Goal: Task Accomplishment & Management: Complete application form

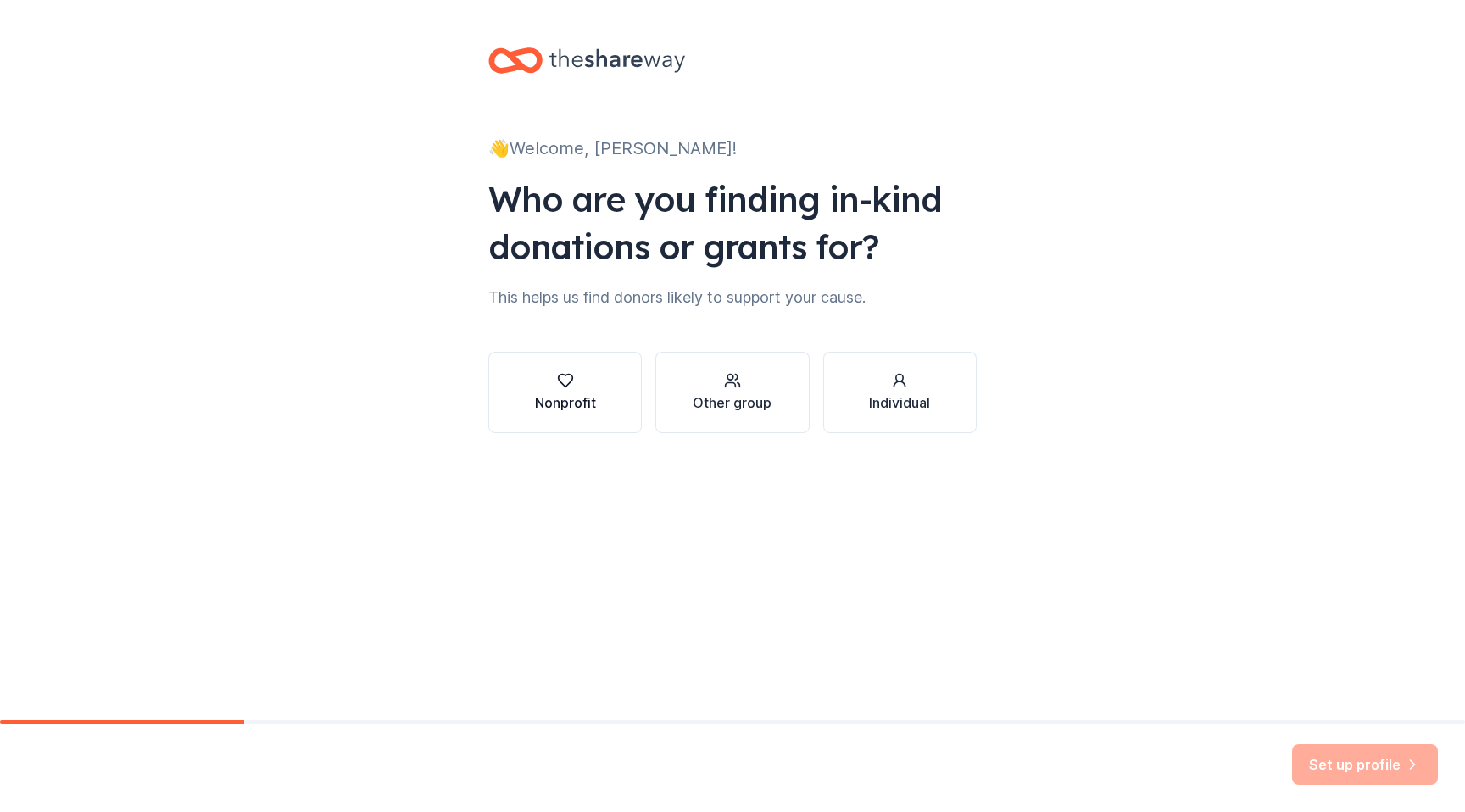
click at [549, 395] on div "Nonprofit" at bounding box center [565, 402] width 61 height 20
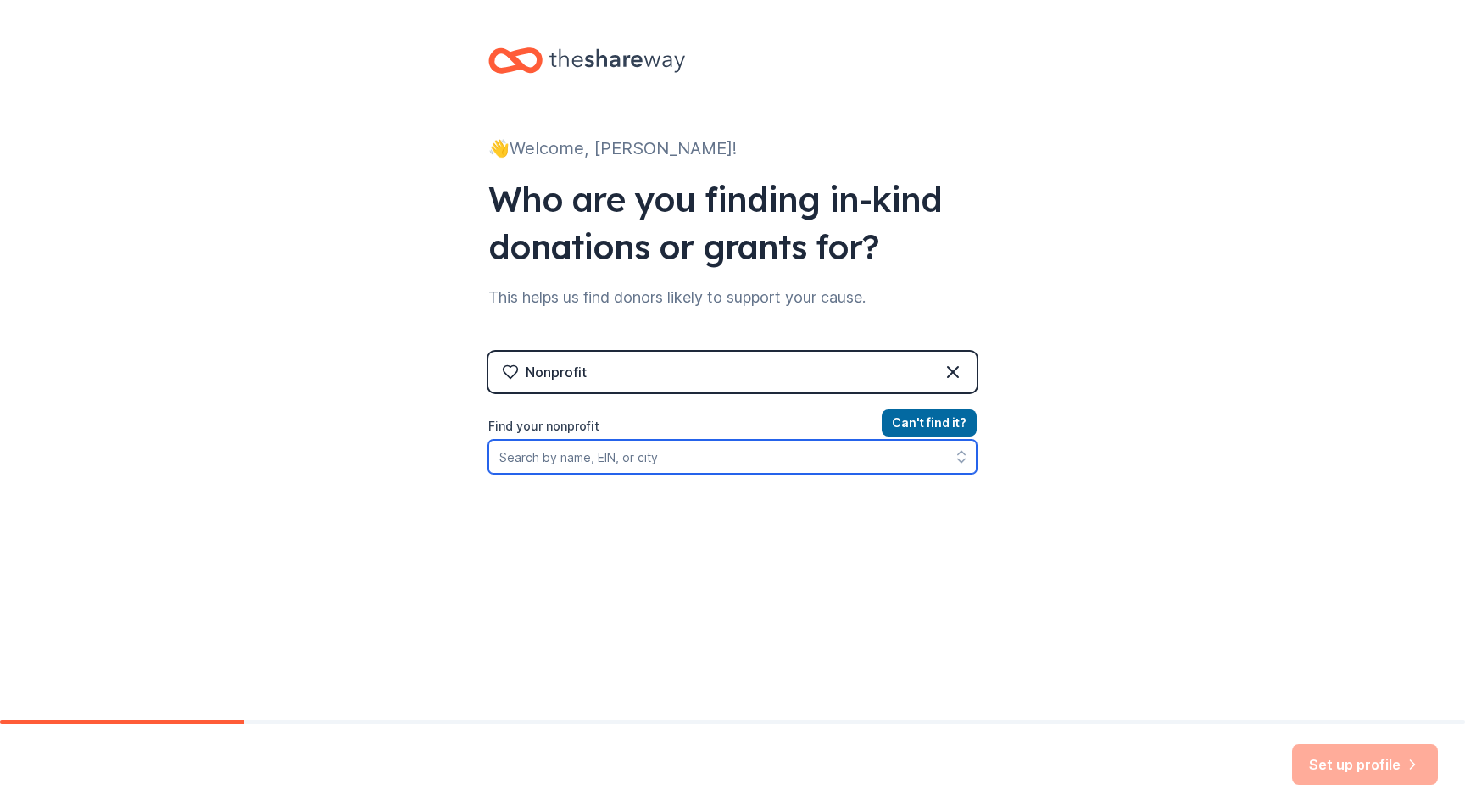
click at [626, 462] on input "Find your nonprofit" at bounding box center [732, 456] width 488 height 34
paste input "112975535"
type input "112975535"
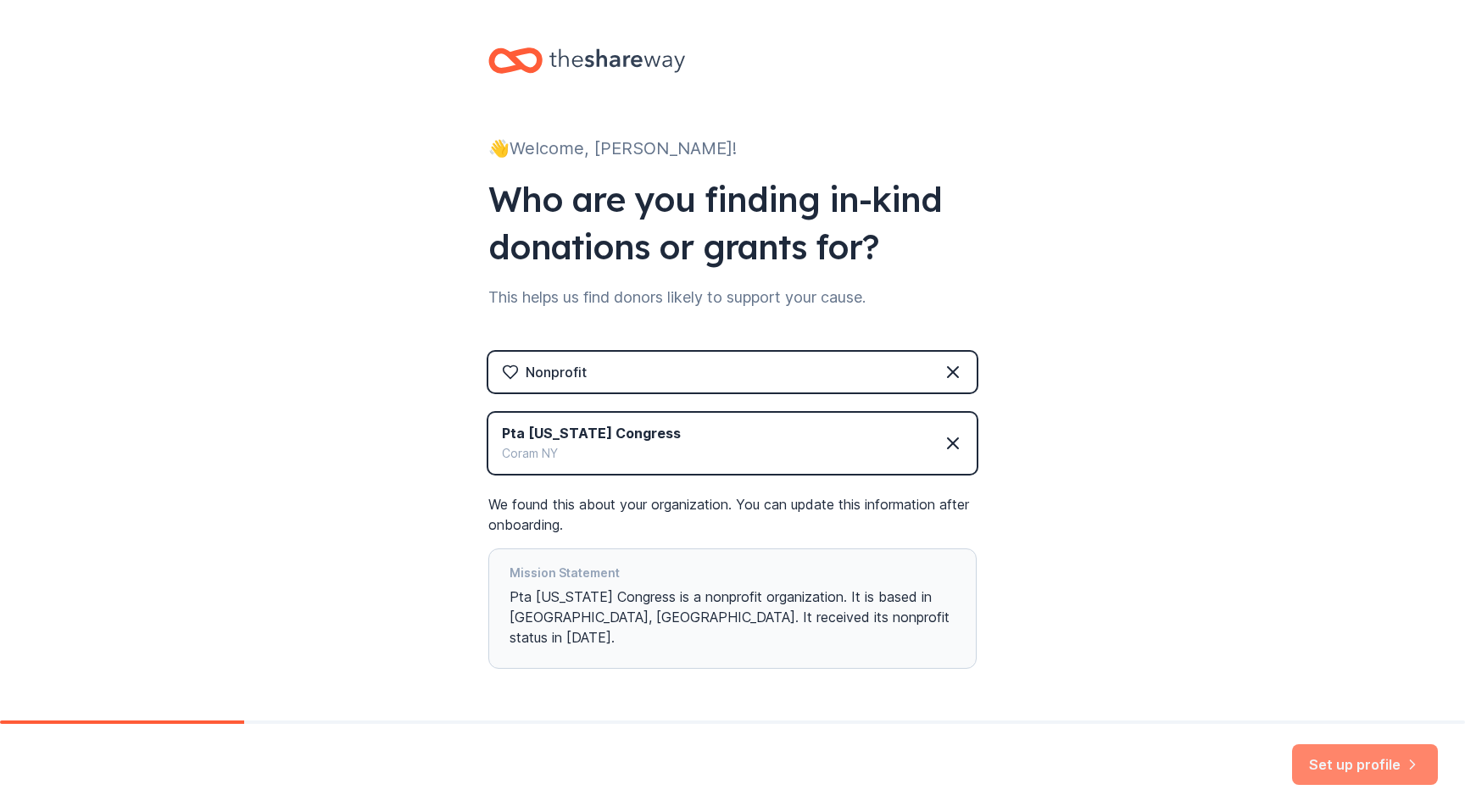
click at [1345, 764] on button "Set up profile" at bounding box center [1364, 765] width 146 height 41
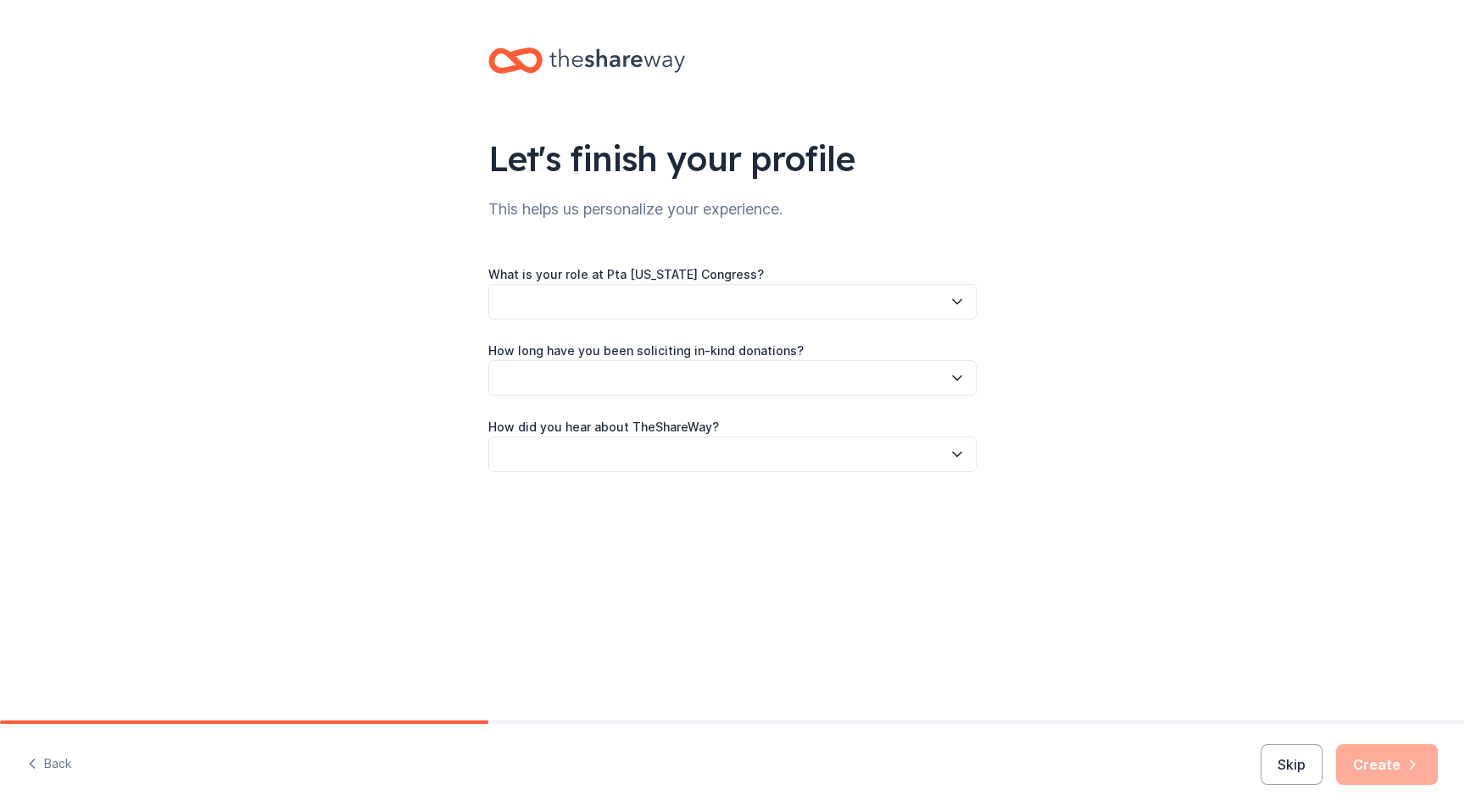
click at [888, 296] on button "button" at bounding box center [732, 302] width 488 height 36
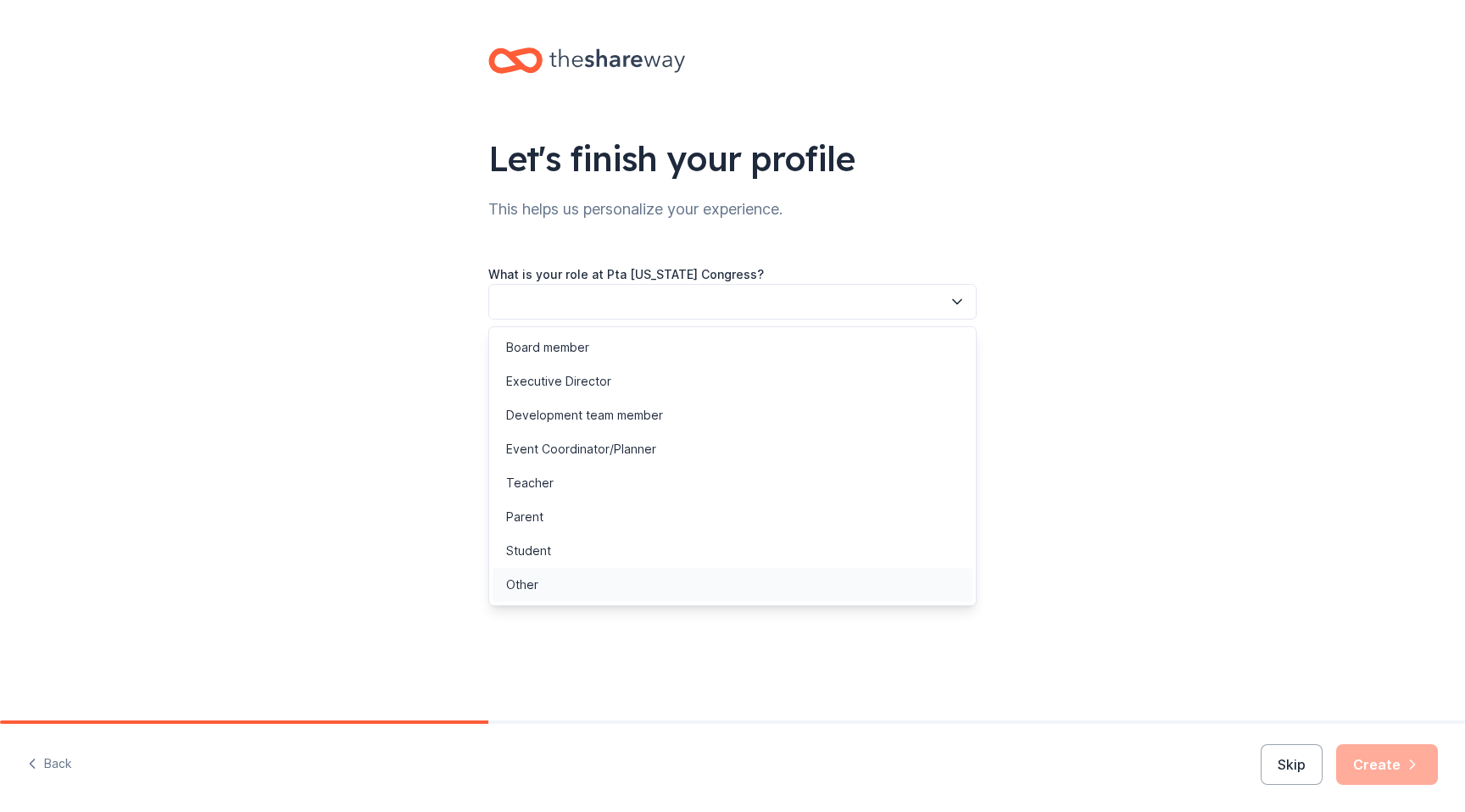
click at [689, 574] on div "Other" at bounding box center [732, 584] width 480 height 34
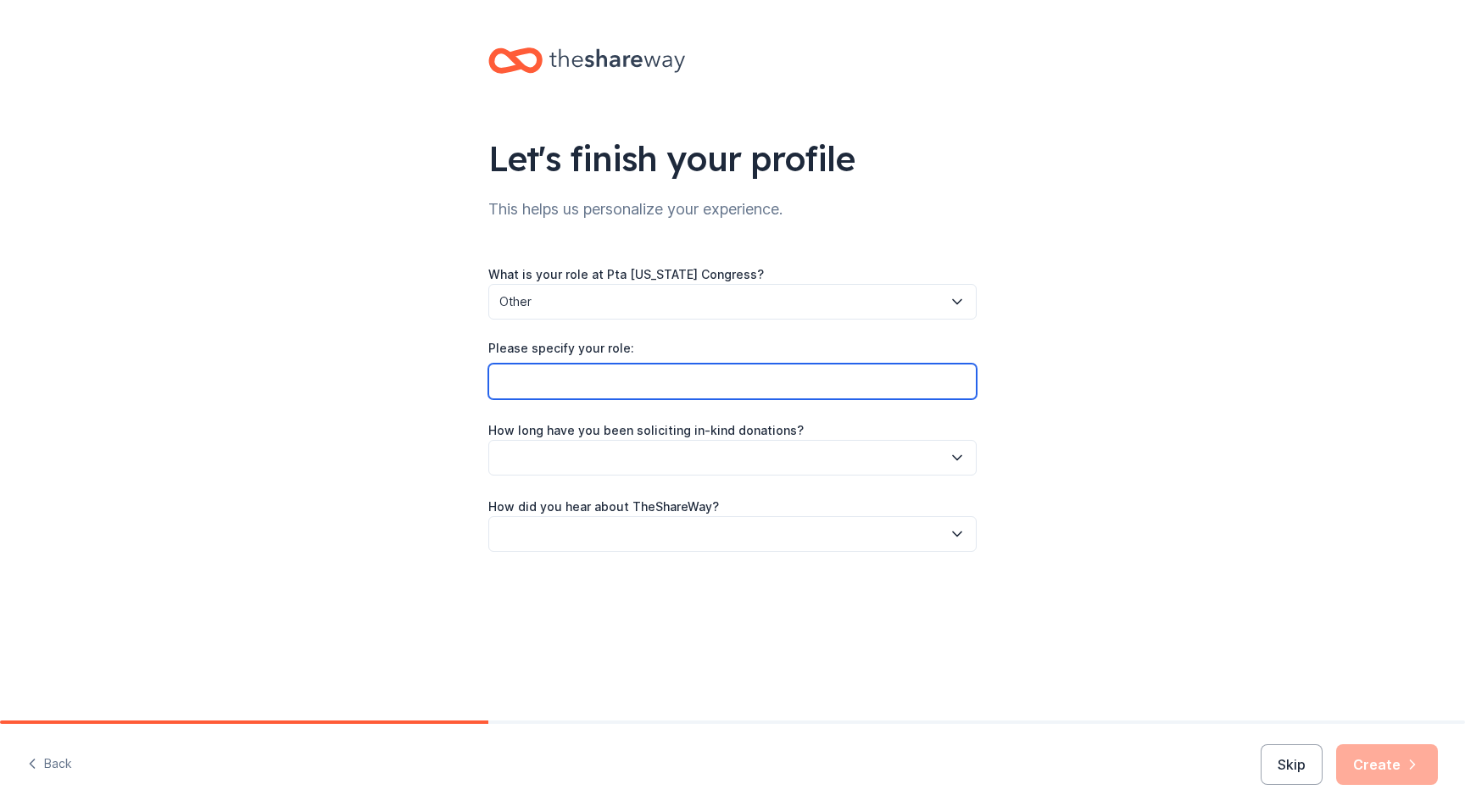
click at [692, 375] on input "Please specify your role:" at bounding box center [732, 381] width 488 height 36
type input "Volunteer Fundraising Chair"
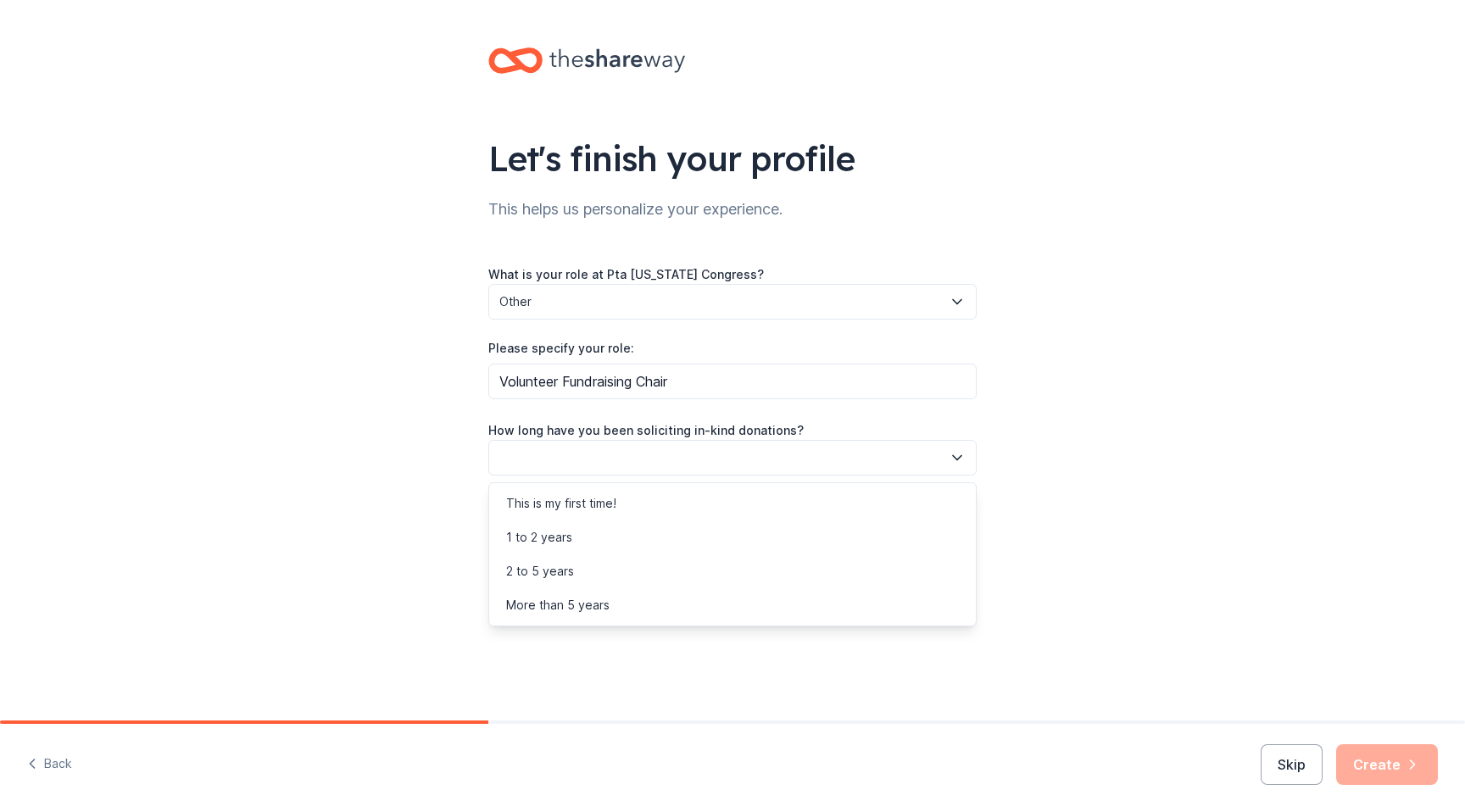
click at [669, 461] on button "button" at bounding box center [732, 457] width 488 height 36
click at [636, 535] on div "1 to 2 years" at bounding box center [732, 536] width 480 height 34
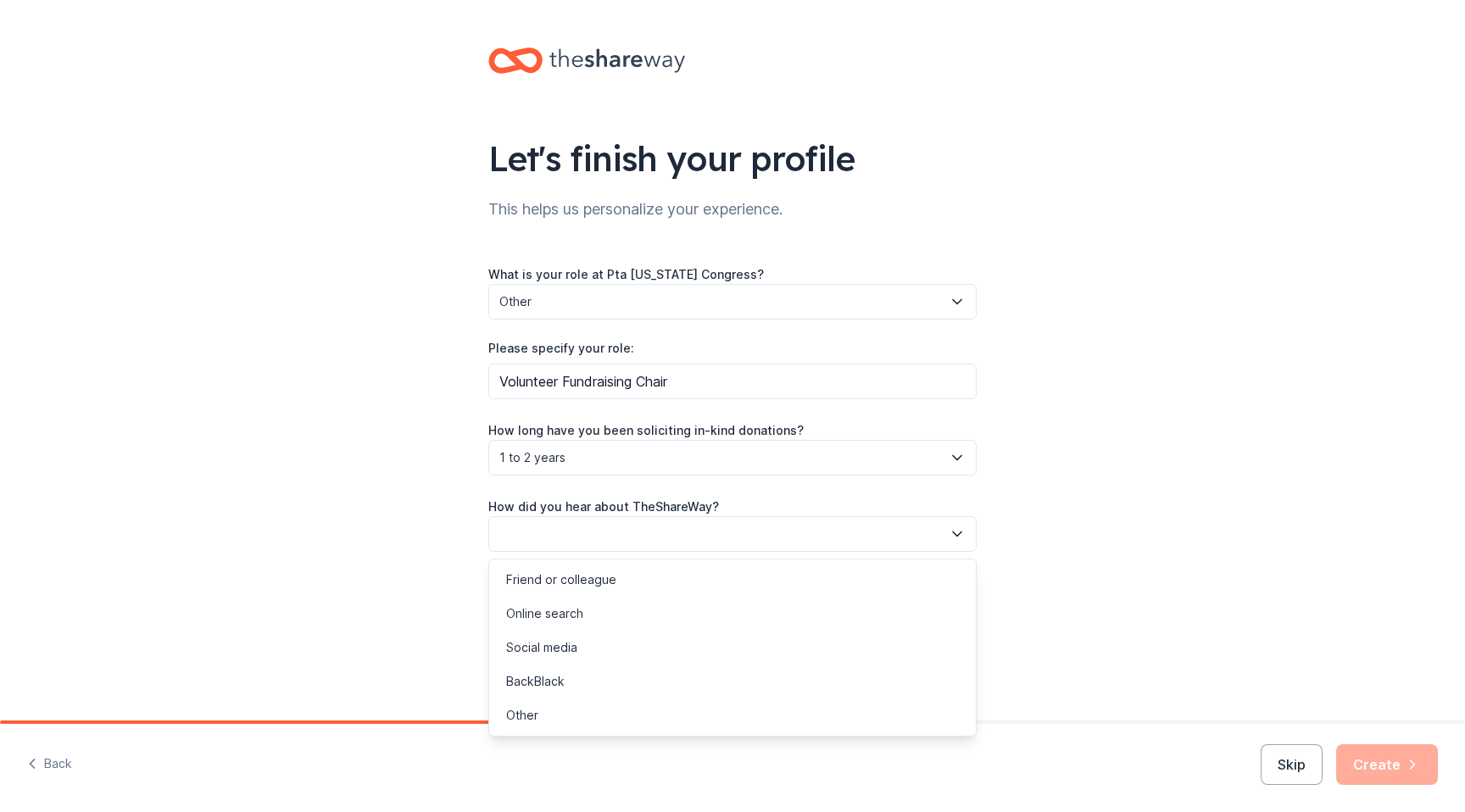
click at [636, 535] on button "button" at bounding box center [732, 534] width 488 height 36
click at [574, 609] on div "Online search" at bounding box center [544, 613] width 77 height 20
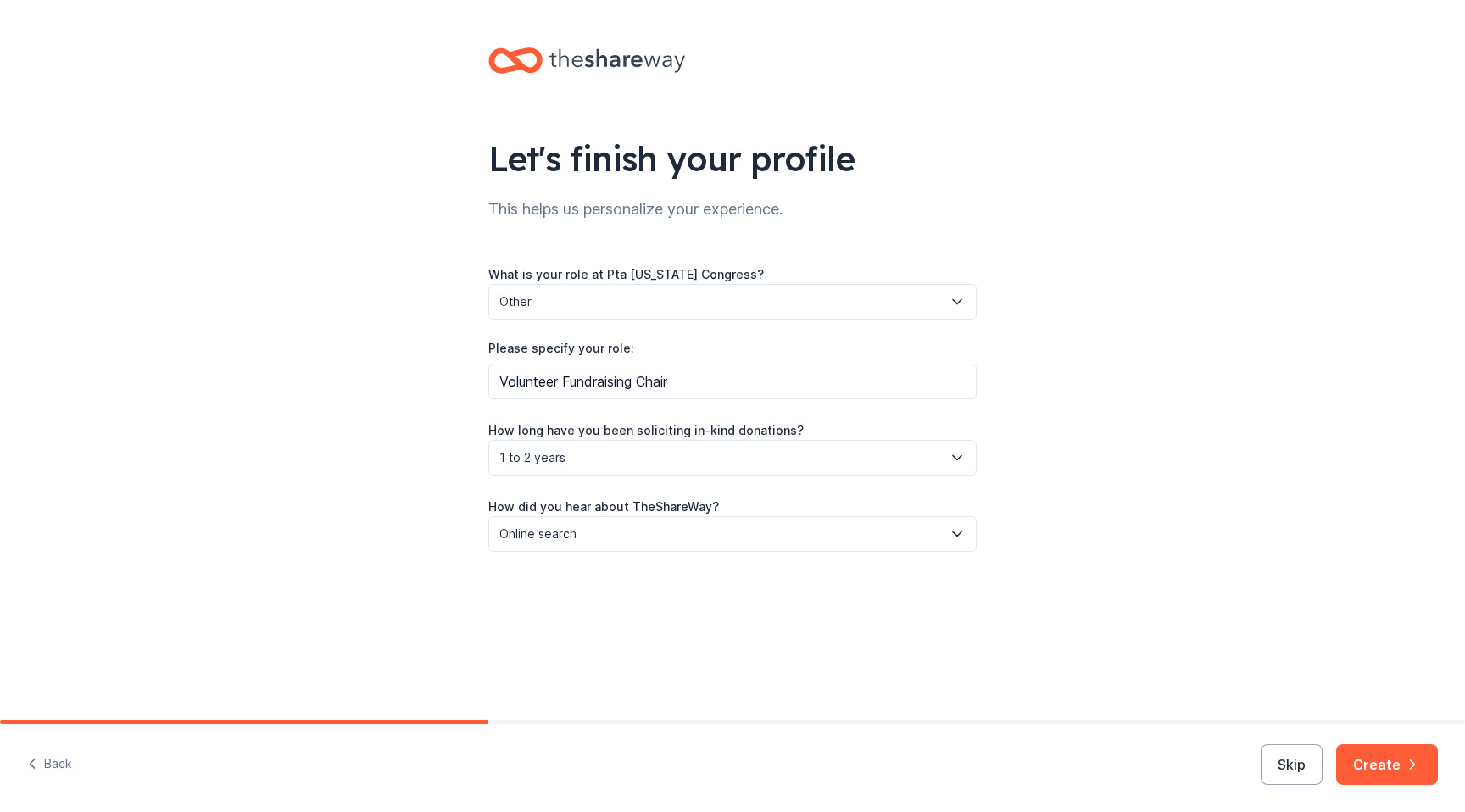
click at [1380, 790] on div "Back Skip Create" at bounding box center [732, 768] width 1465 height 88
click at [1375, 753] on button "Create" at bounding box center [1387, 765] width 102 height 41
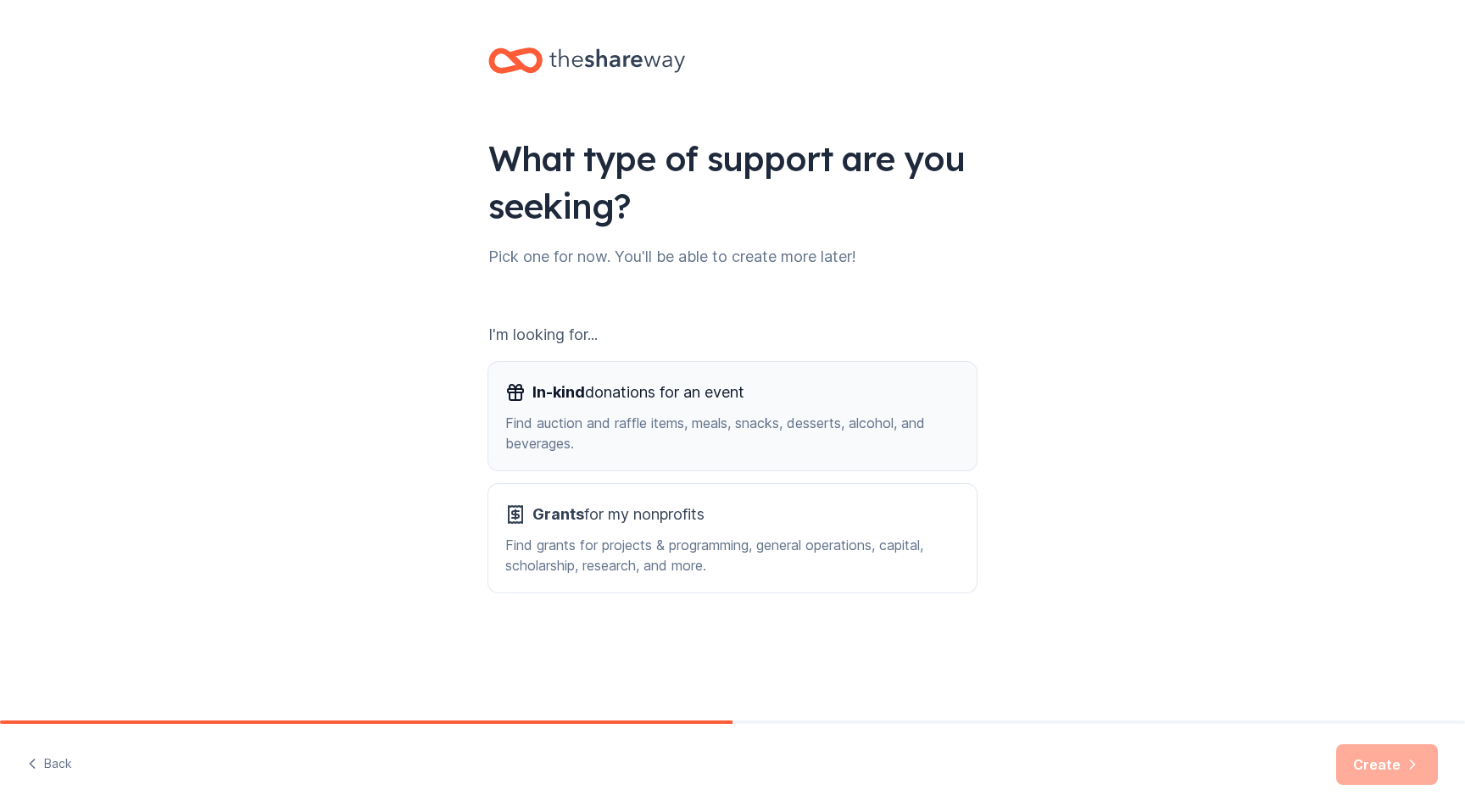
click at [762, 437] on div "Find auction and raffle items, meals, snacks, desserts, alcohol, and beverages." at bounding box center [733, 433] width 454 height 41
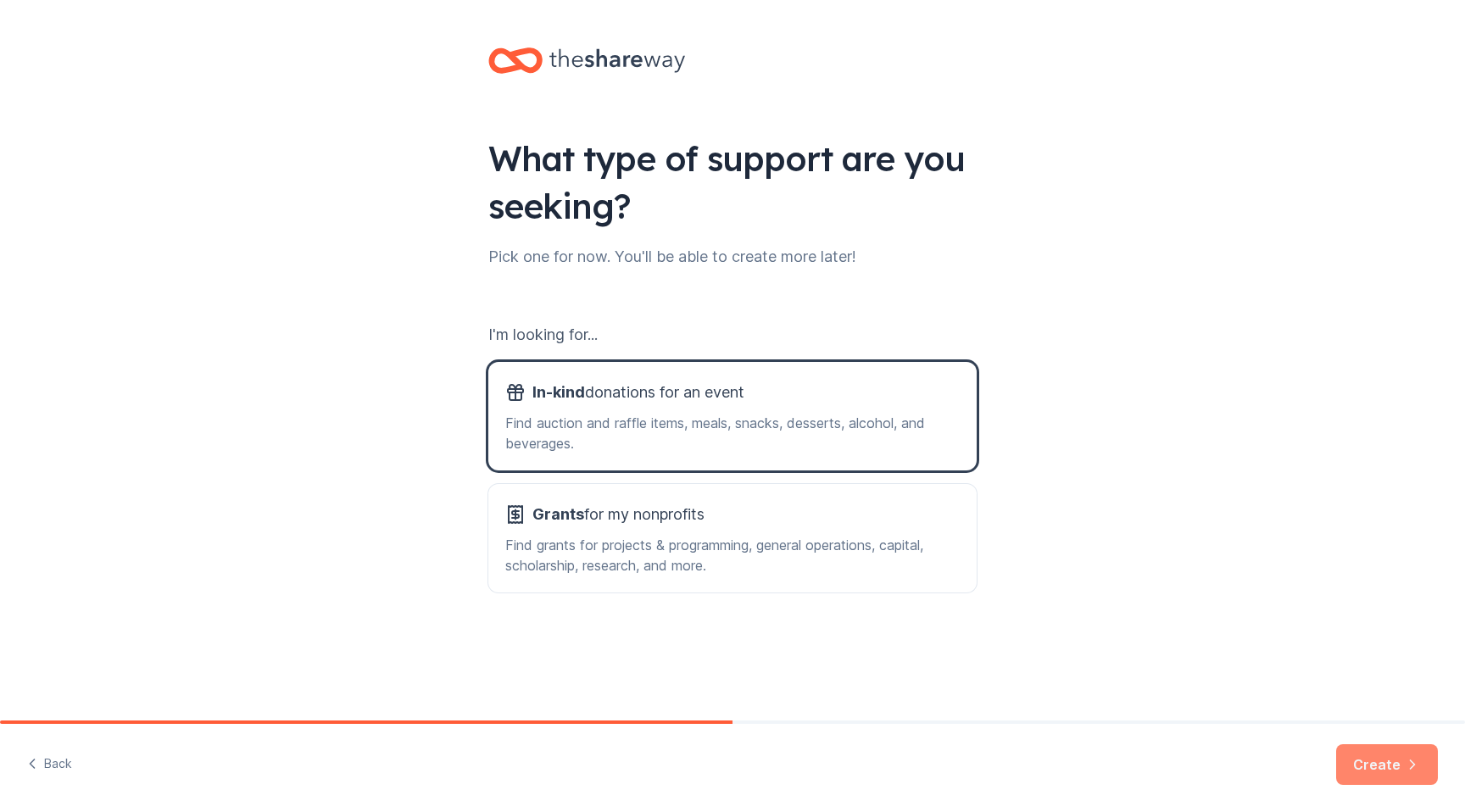
click at [1374, 761] on button "Create" at bounding box center [1387, 765] width 102 height 41
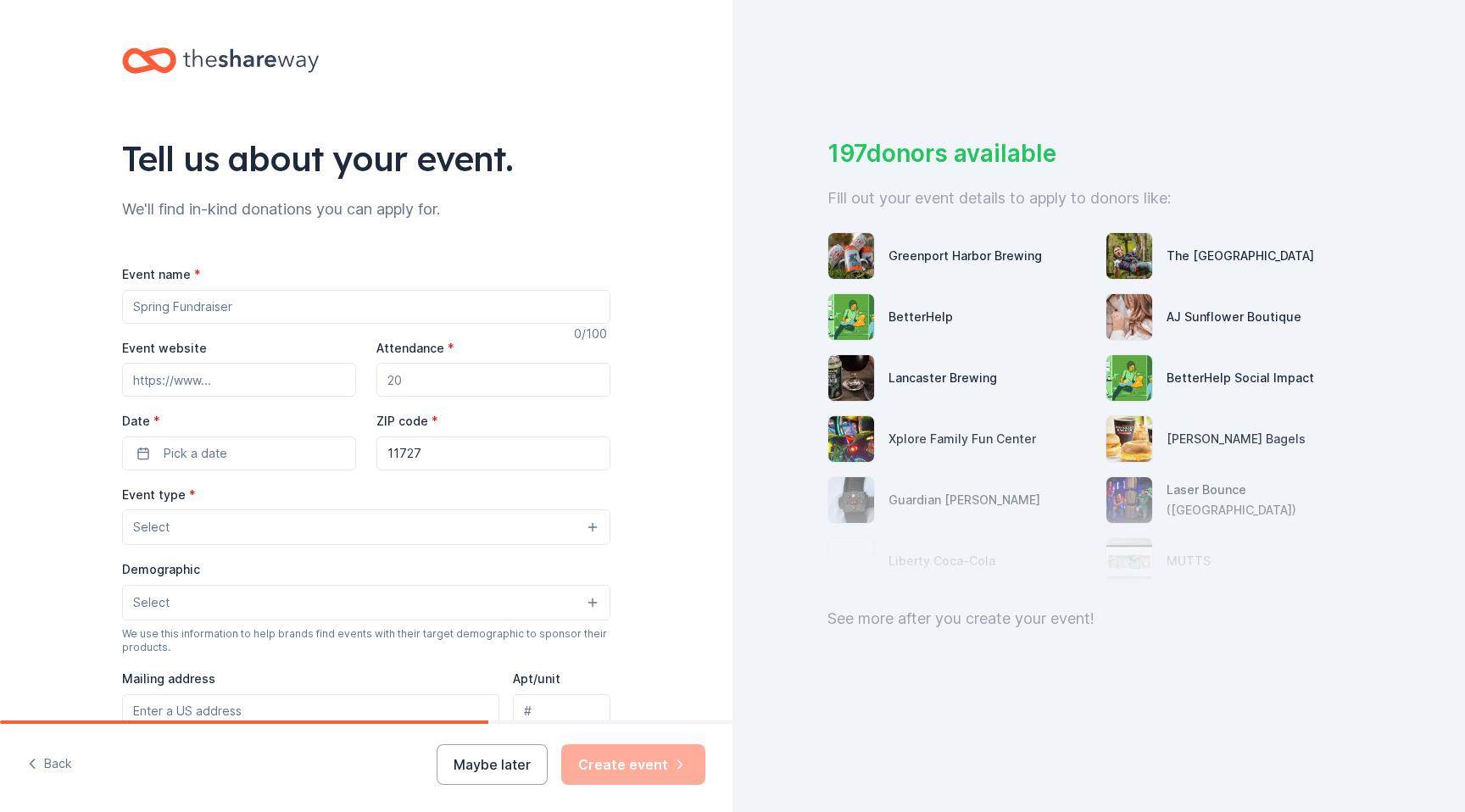
click at [326, 306] on input "Event name *" at bounding box center [366, 306] width 488 height 34
click at [128, 310] on input "Spring Fundraiser" at bounding box center [366, 306] width 488 height 34
type input "Auction Night Spring Fundraiser"
click at [164, 384] on input "Event website" at bounding box center [239, 379] width 234 height 34
click at [307, 335] on div "Event name * Auction Night Spring Fundraiser 31 /100 Event website Attendance *…" at bounding box center [366, 655] width 488 height 783
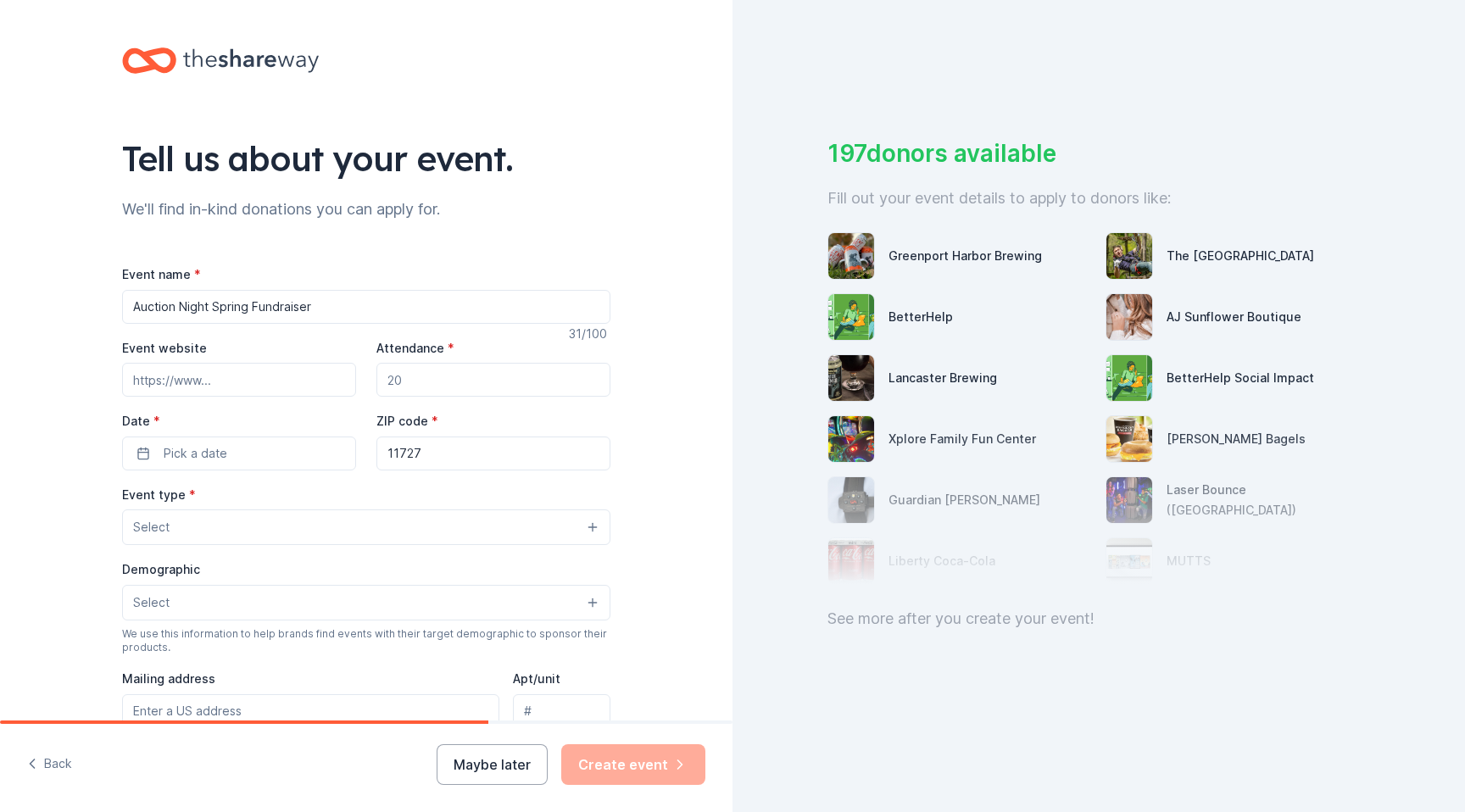
click at [423, 380] on input "Attendance *" at bounding box center [493, 379] width 234 height 34
type input "200"
click at [278, 453] on button "Pick a date" at bounding box center [239, 453] width 234 height 34
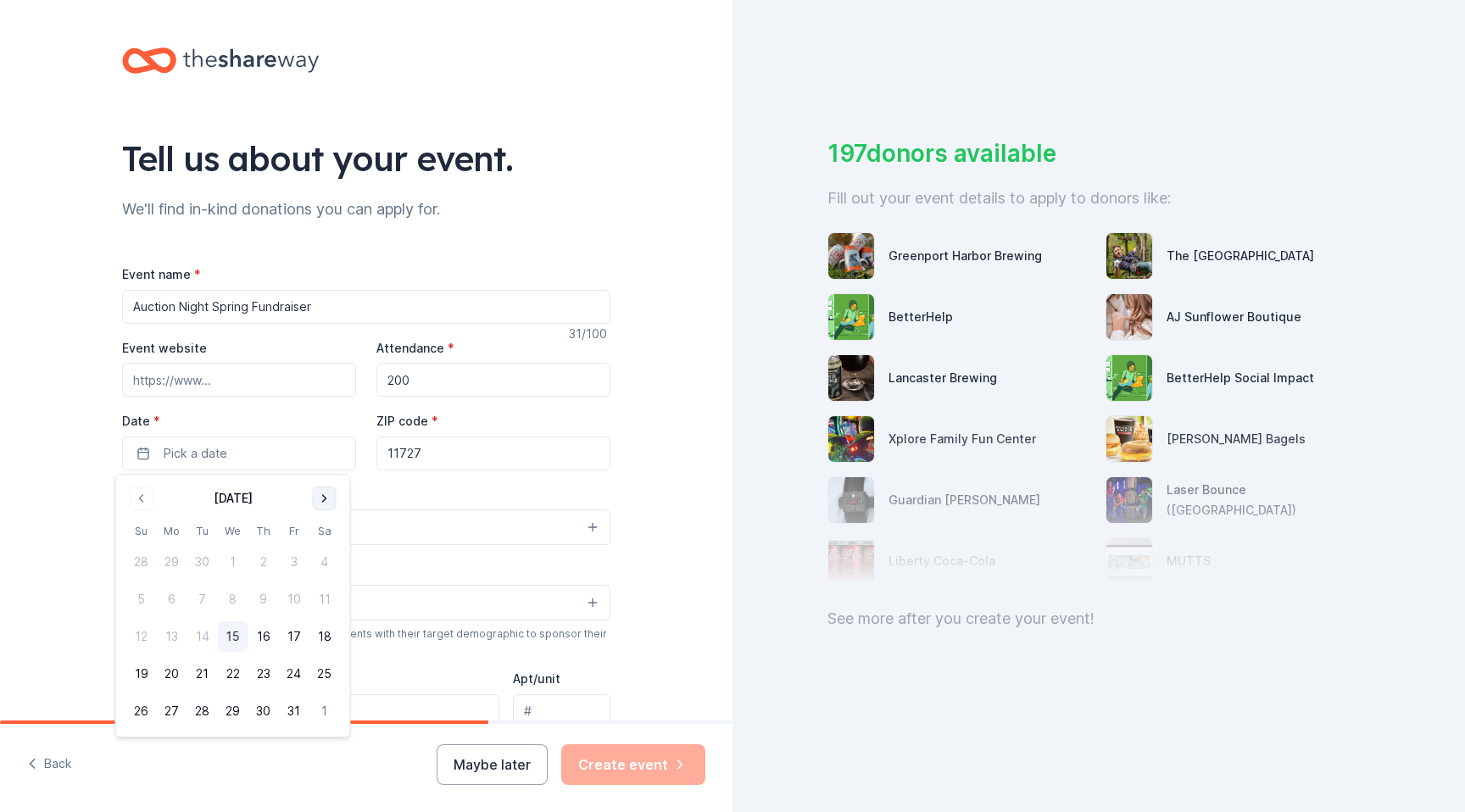
click at [318, 494] on button "Go to next month" at bounding box center [325, 498] width 24 height 24
click at [232, 707] on button "28" at bounding box center [233, 711] width 31 height 31
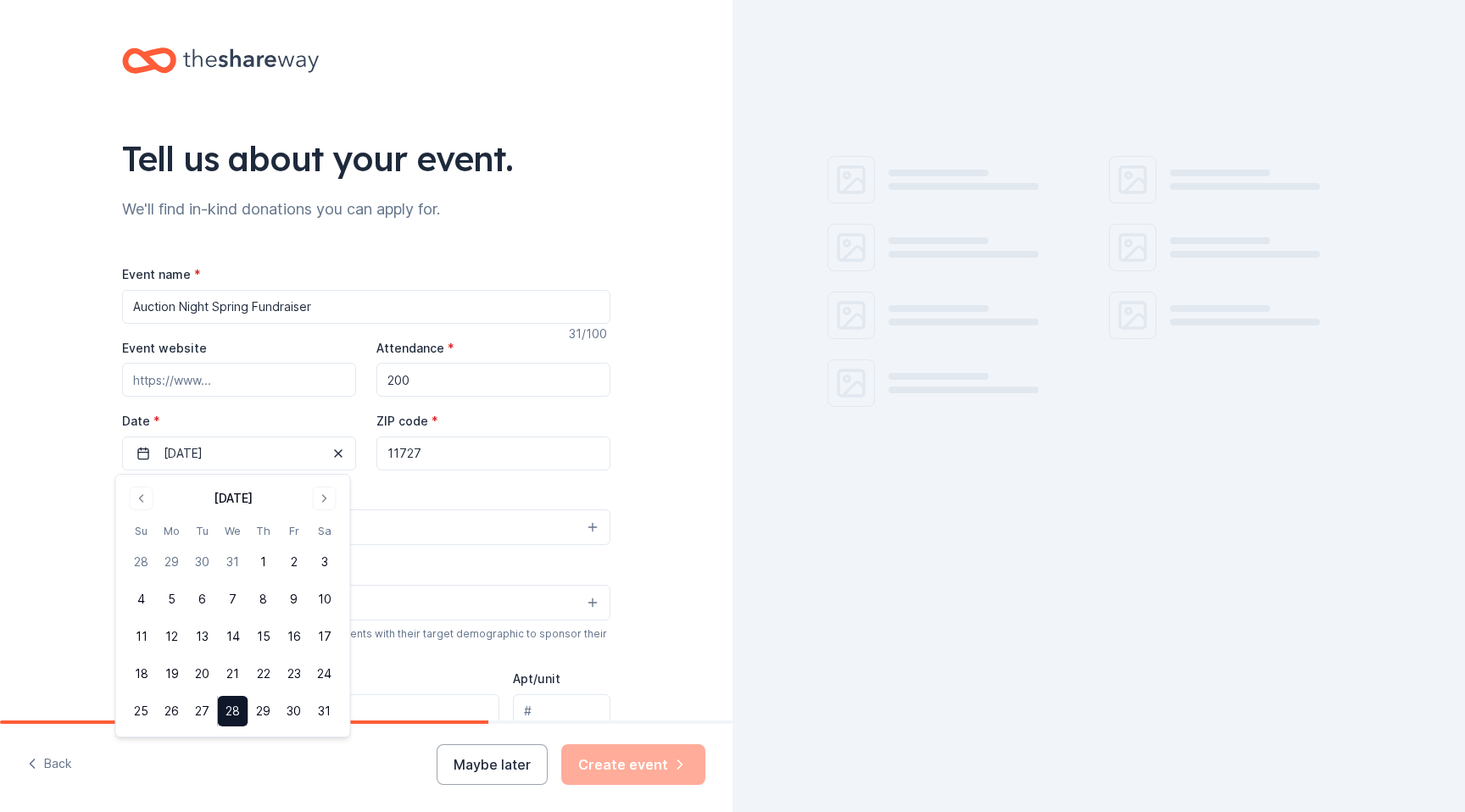
click at [144, 312] on input "Auction Night Spring Fundraiser" at bounding box center [366, 306] width 488 height 34
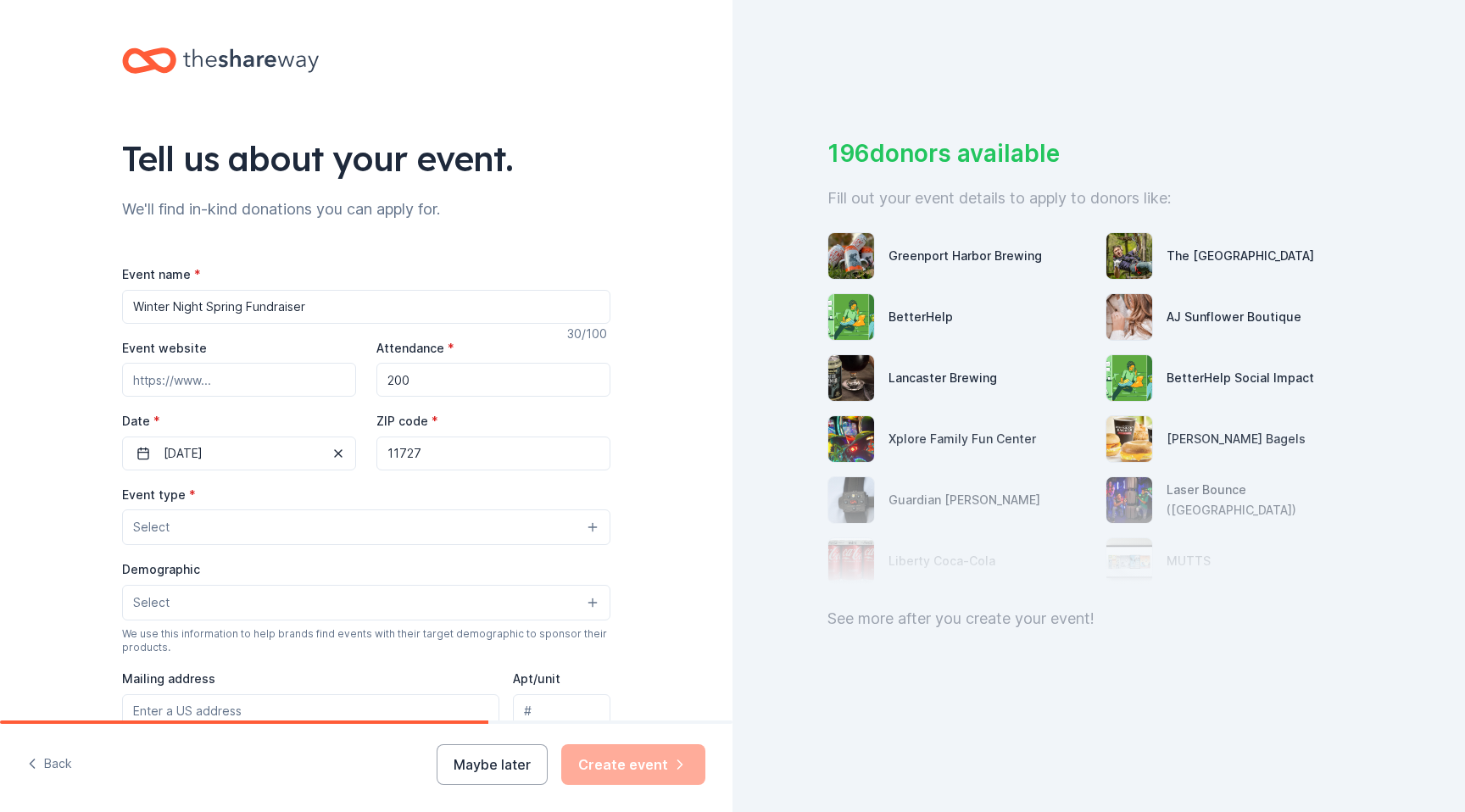
click at [174, 304] on input "Winter Night Spring Fundraiser" at bounding box center [366, 306] width 488 height 34
click at [259, 304] on input "Winter Auction Night Spring Fundraiser" at bounding box center [366, 306] width 488 height 34
type input "Winter Auction Night Fundraiser"
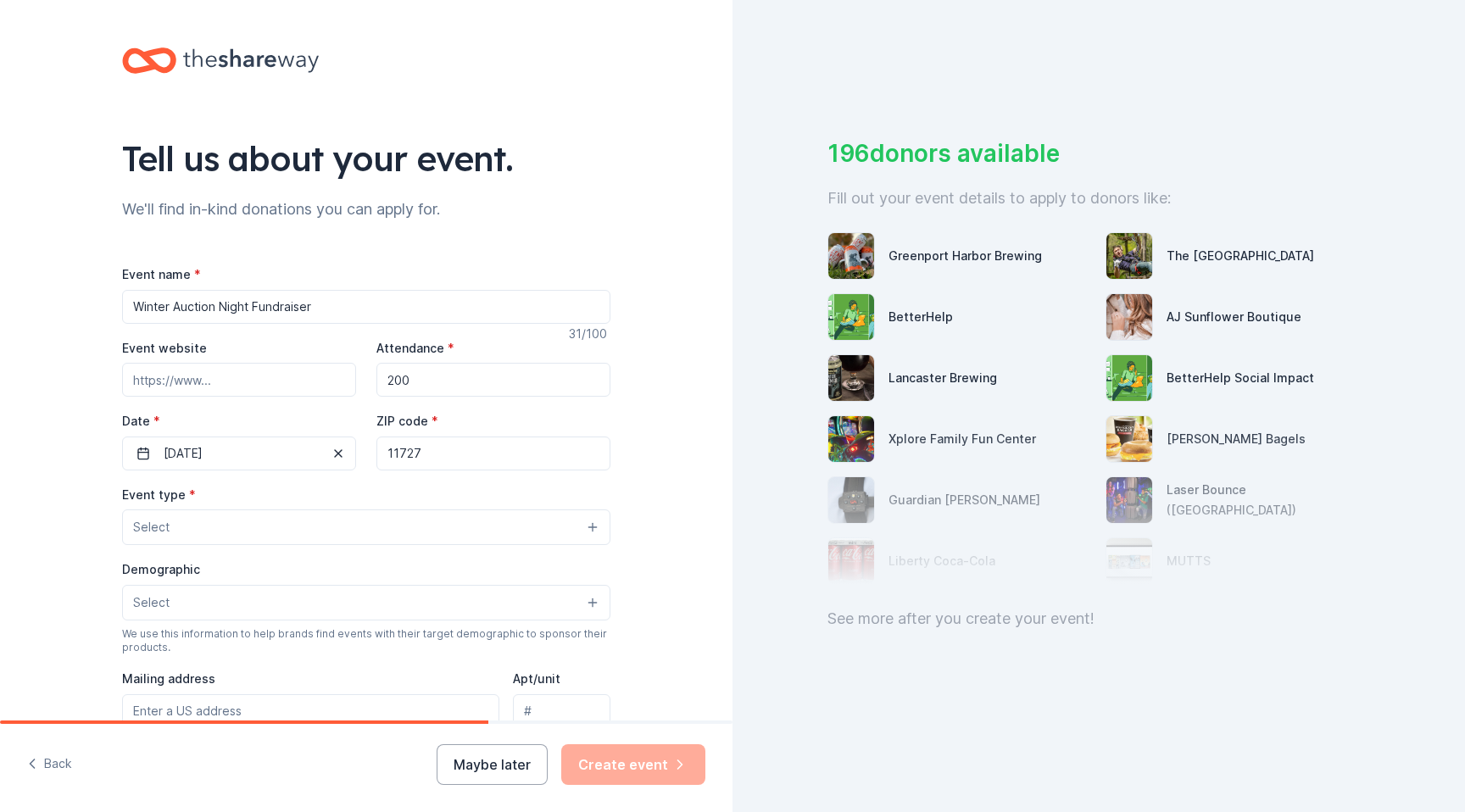
click at [265, 534] on button "Select" at bounding box center [366, 527] width 488 height 36
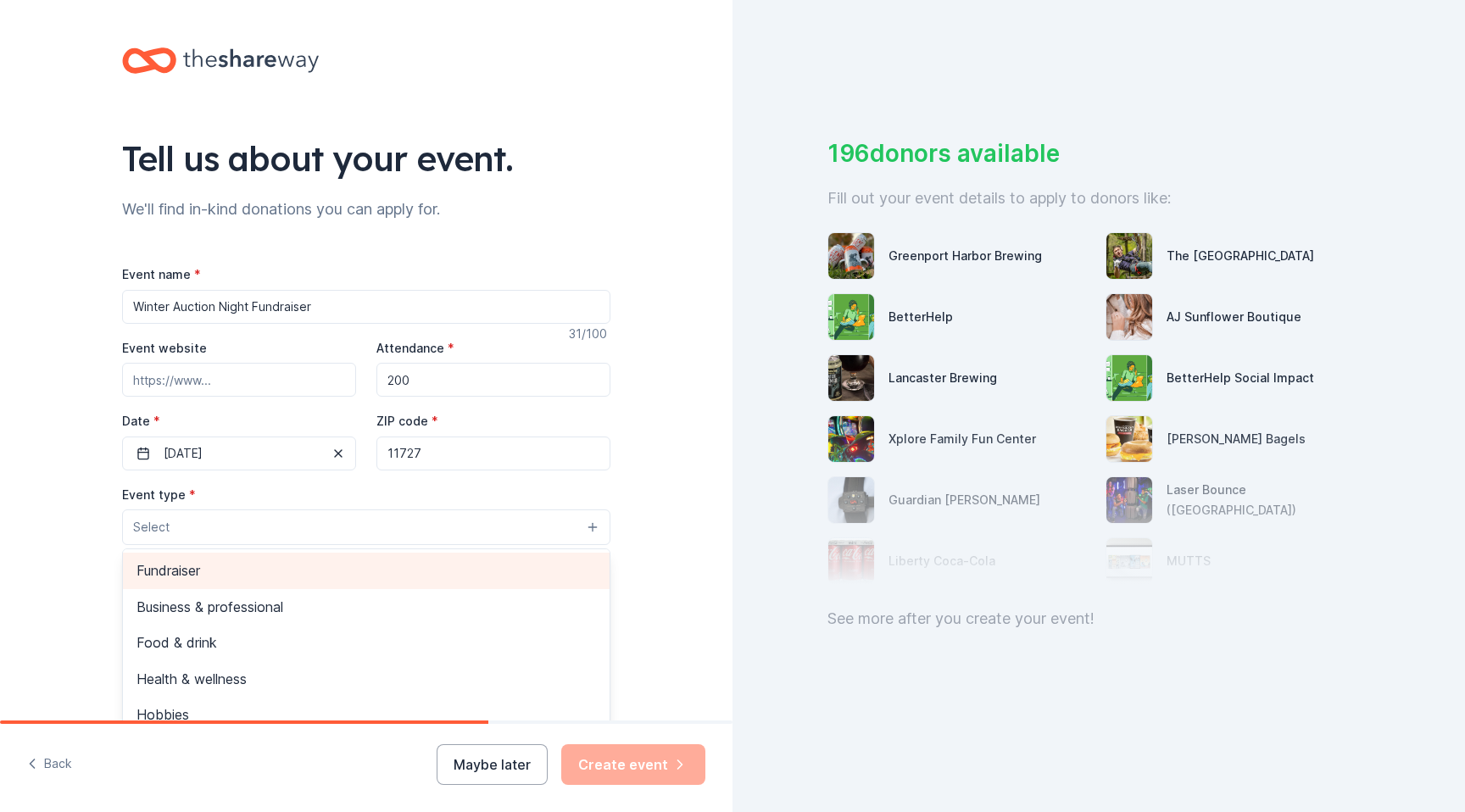
click at [261, 564] on span "Fundraiser" at bounding box center [366, 570] width 459 height 22
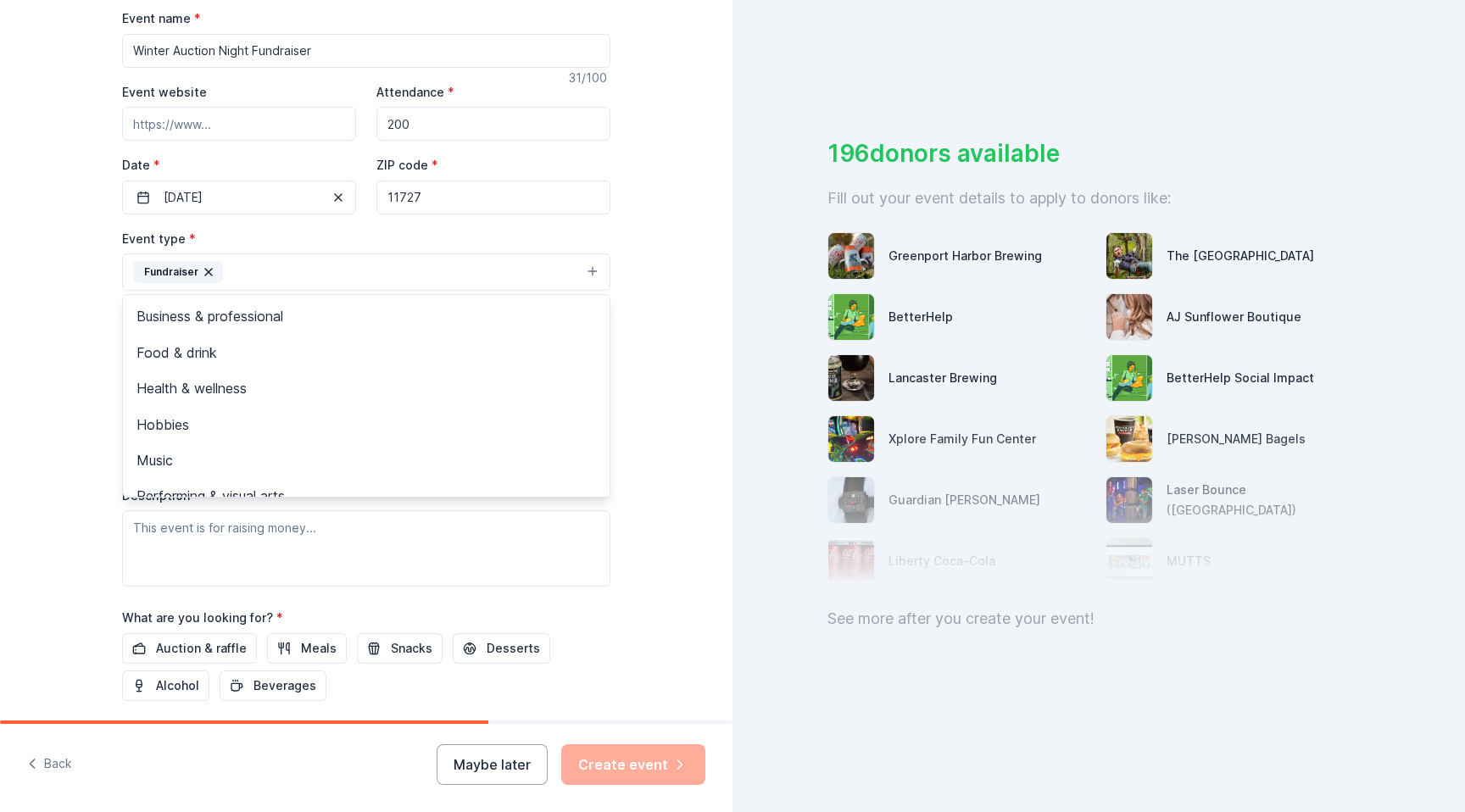
scroll to position [20, 0]
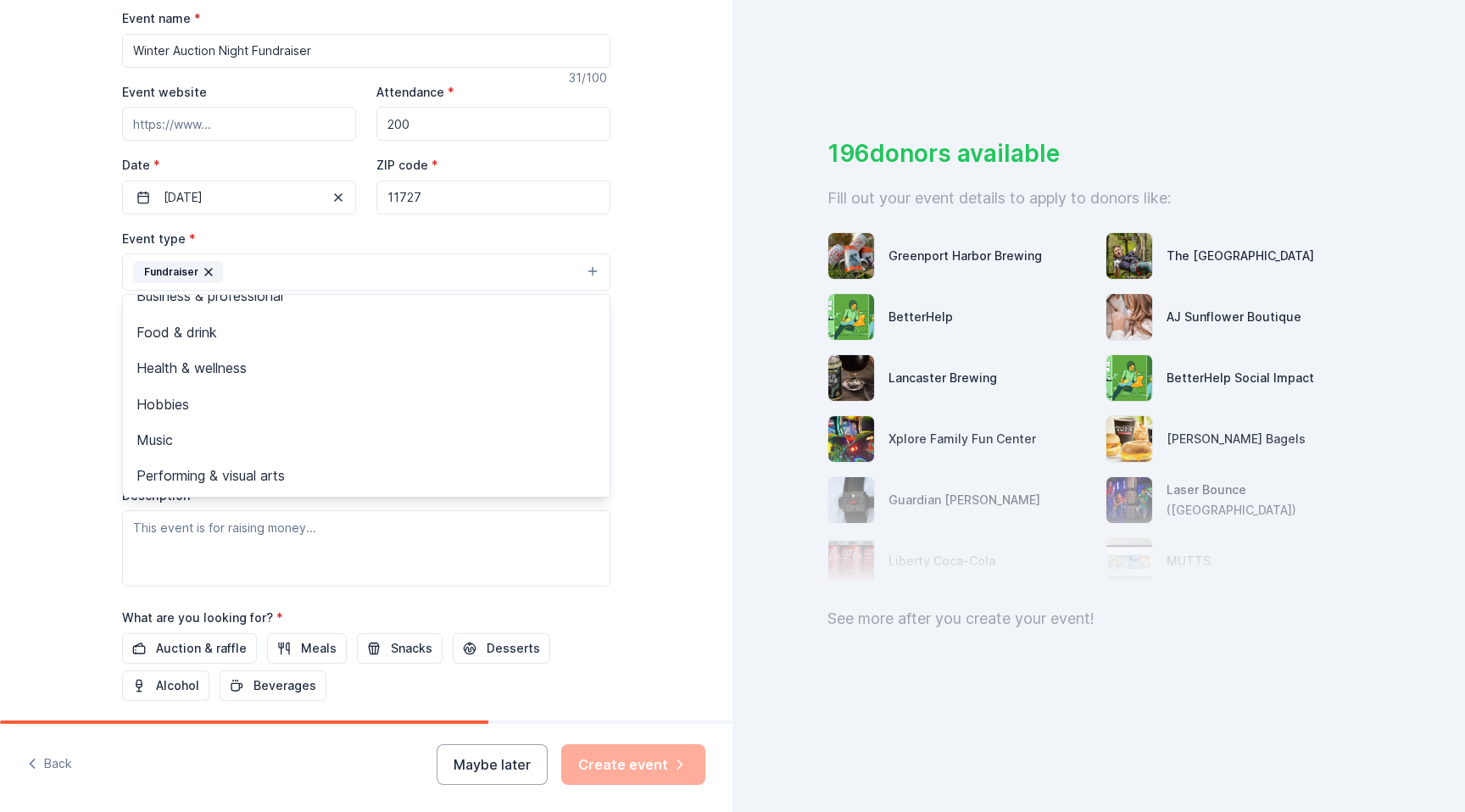
click at [656, 389] on div "Tell us about your event. We'll find in-kind donations you can apply for. Event…" at bounding box center [366, 308] width 733 height 1130
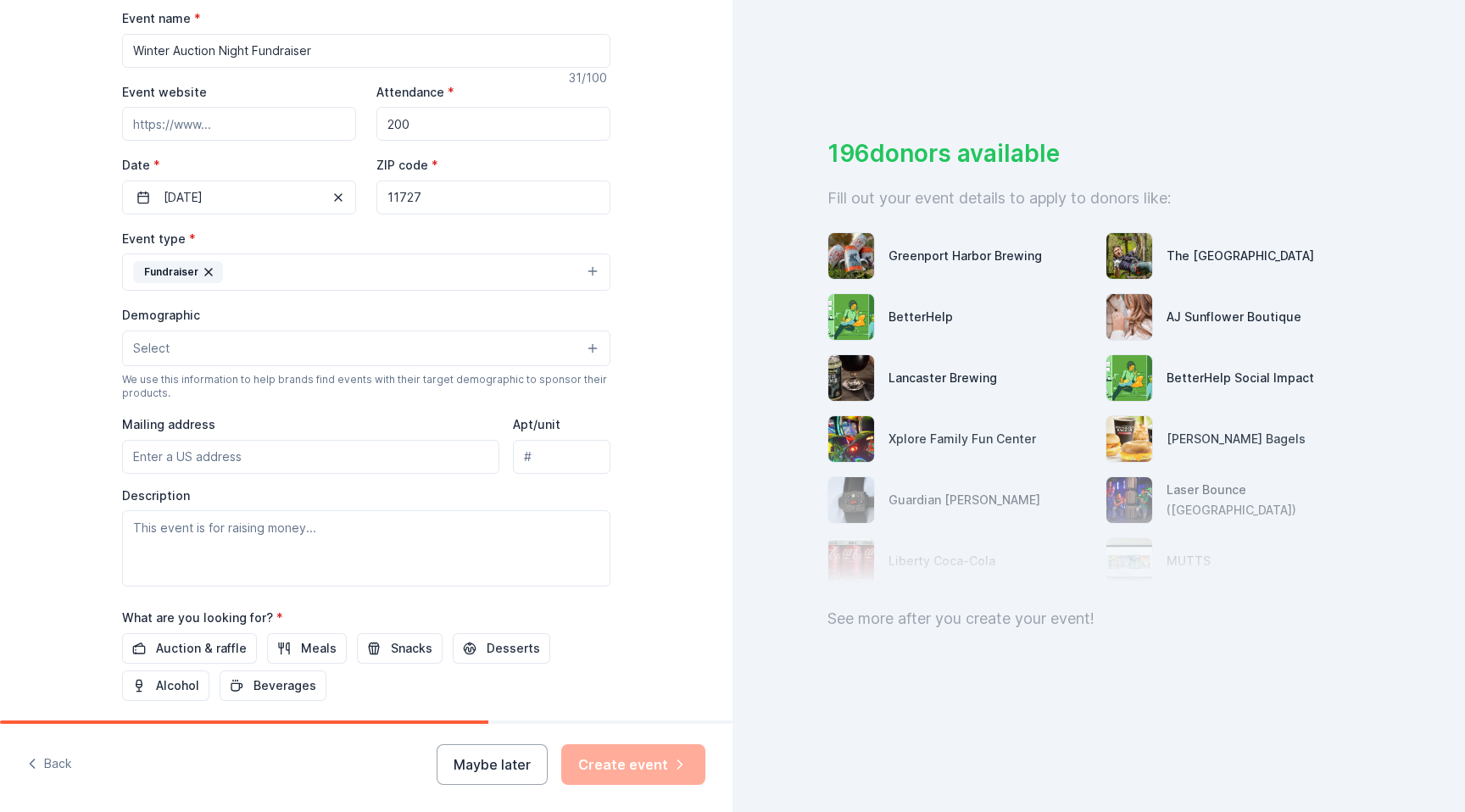
click at [466, 358] on button "Select" at bounding box center [366, 348] width 488 height 36
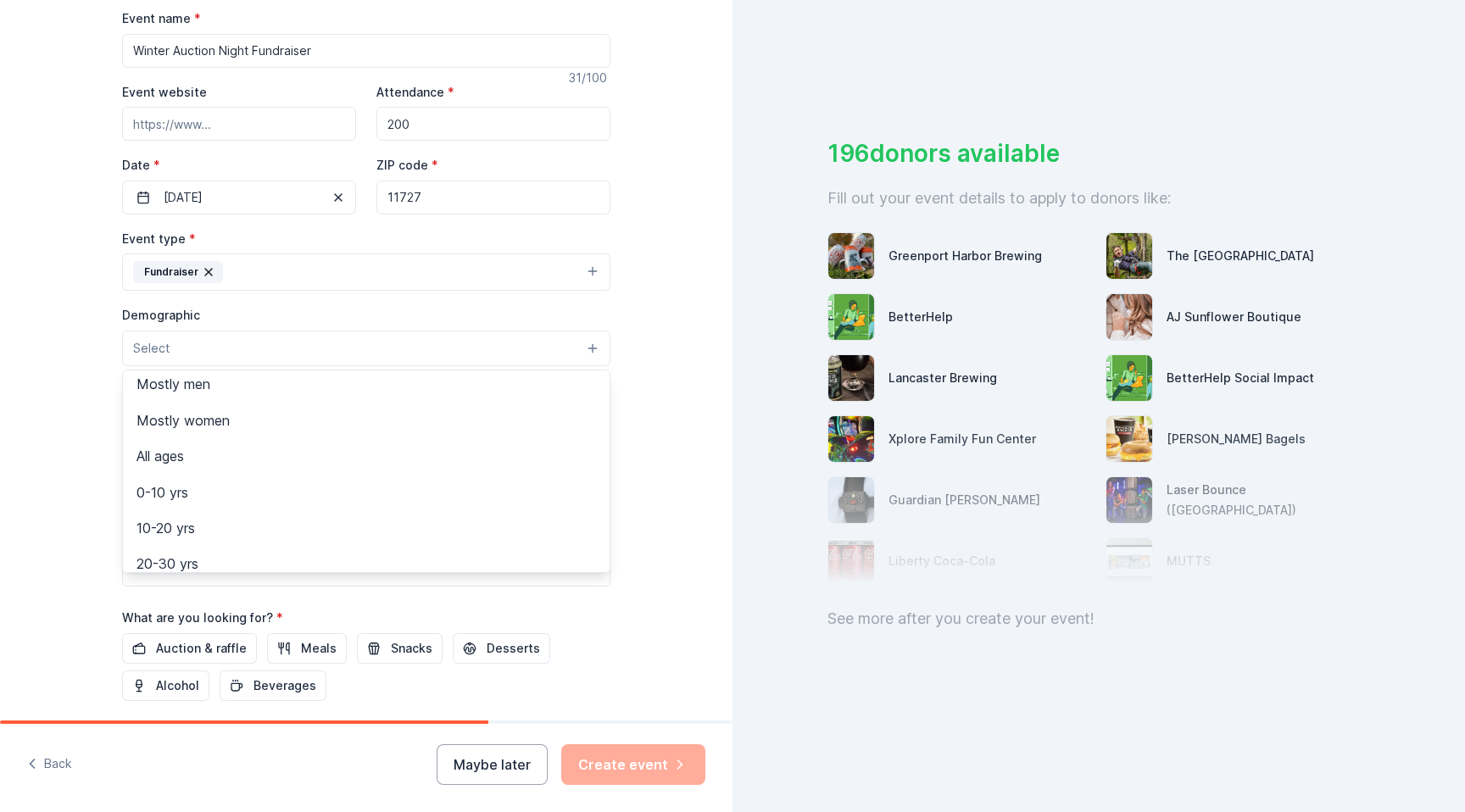
scroll to position [42, 0]
click at [542, 444] on div "All ages" at bounding box center [366, 457] width 486 height 36
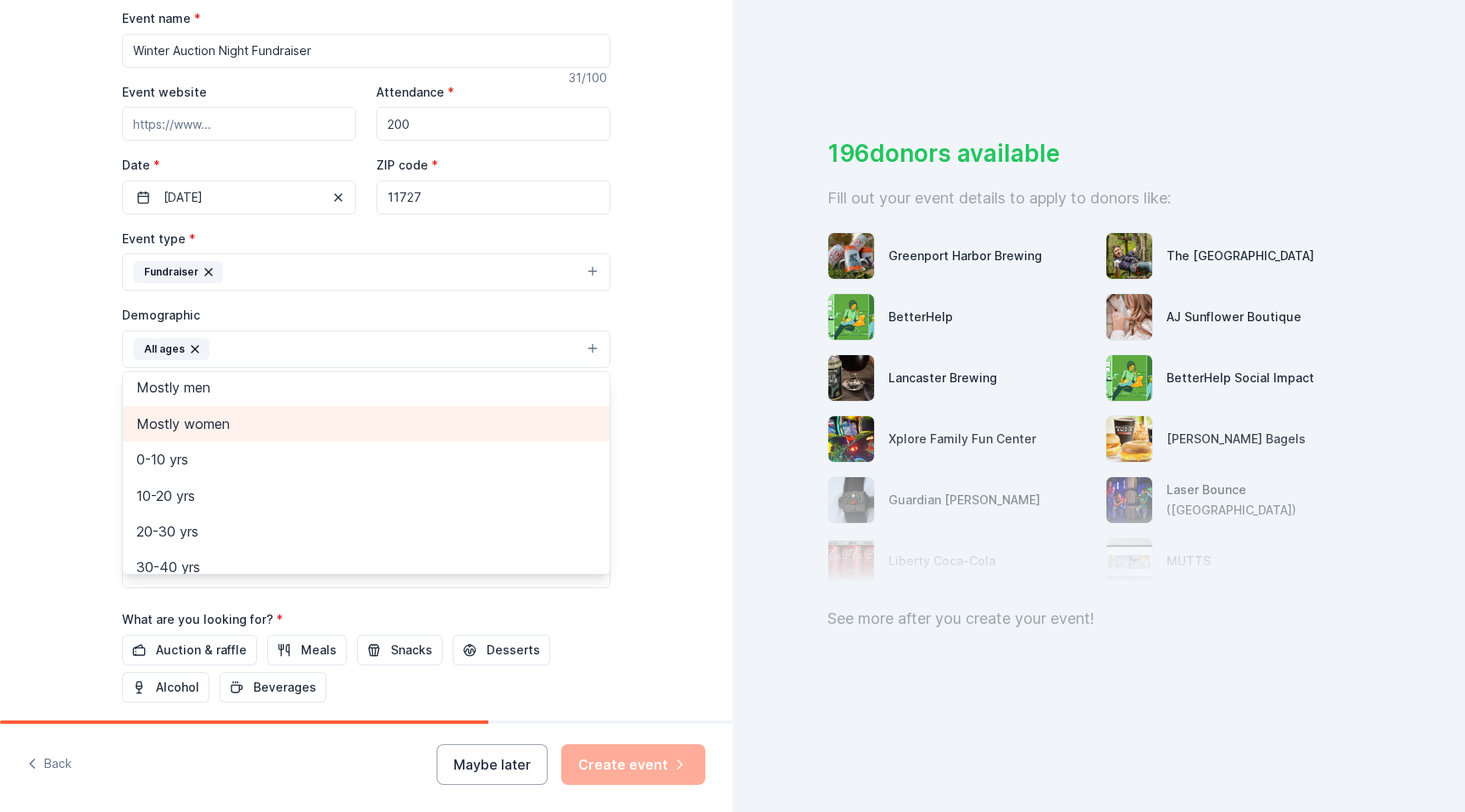
click at [545, 425] on span "Mostly women" at bounding box center [366, 423] width 459 height 22
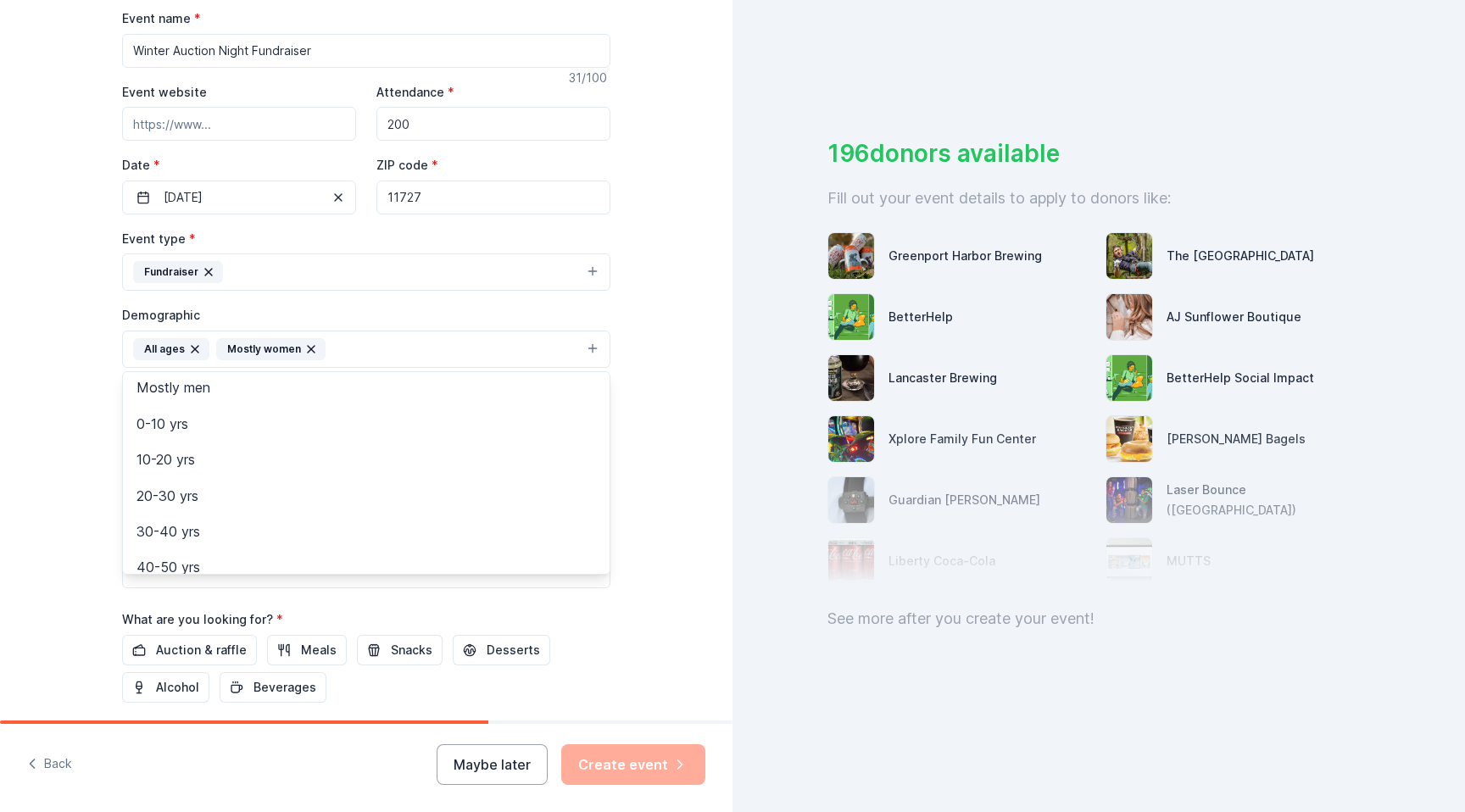
click at [664, 472] on div "Tell us about your event. We'll find in-kind donations you can apply for. Event…" at bounding box center [366, 309] width 733 height 1132
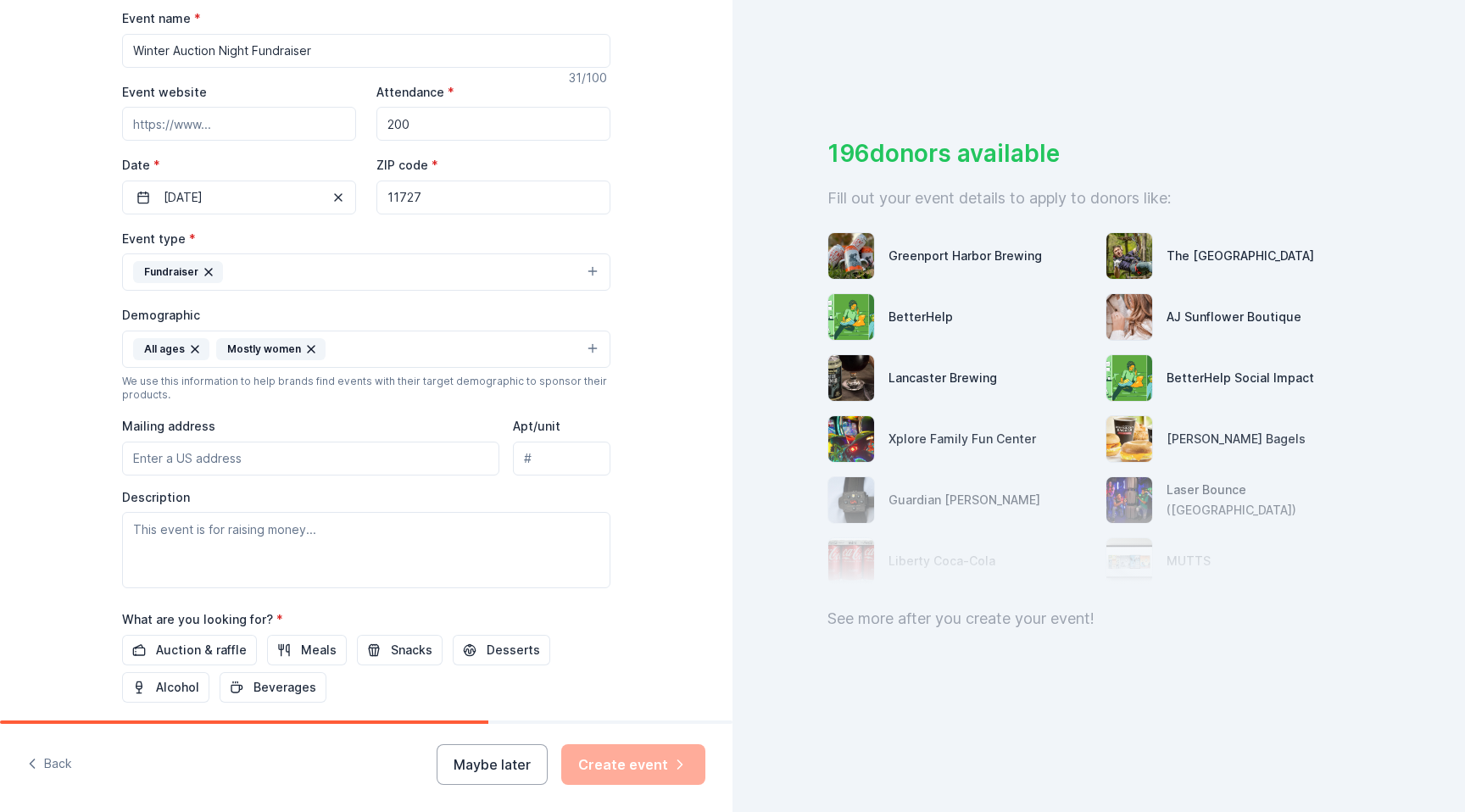
click at [415, 447] on input "Mailing address" at bounding box center [310, 458] width 377 height 34
type input "61 Mount Sinai-Coram Road, Coram, NY, 11727"
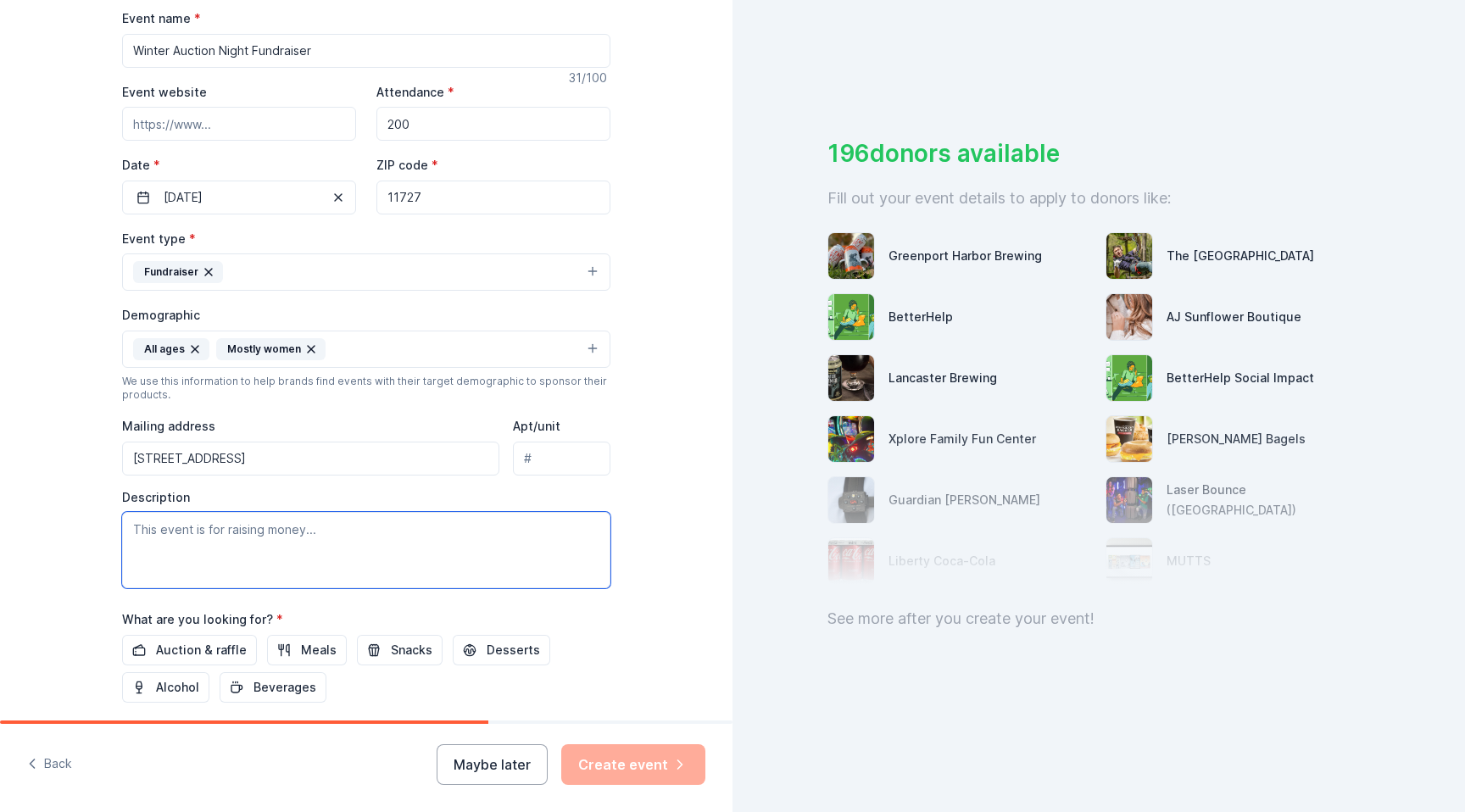
click at [337, 536] on textarea at bounding box center [366, 550] width 488 height 76
paste textarea "The Coram Elementary PTA serves children ages 4–10, most from low-income famili…"
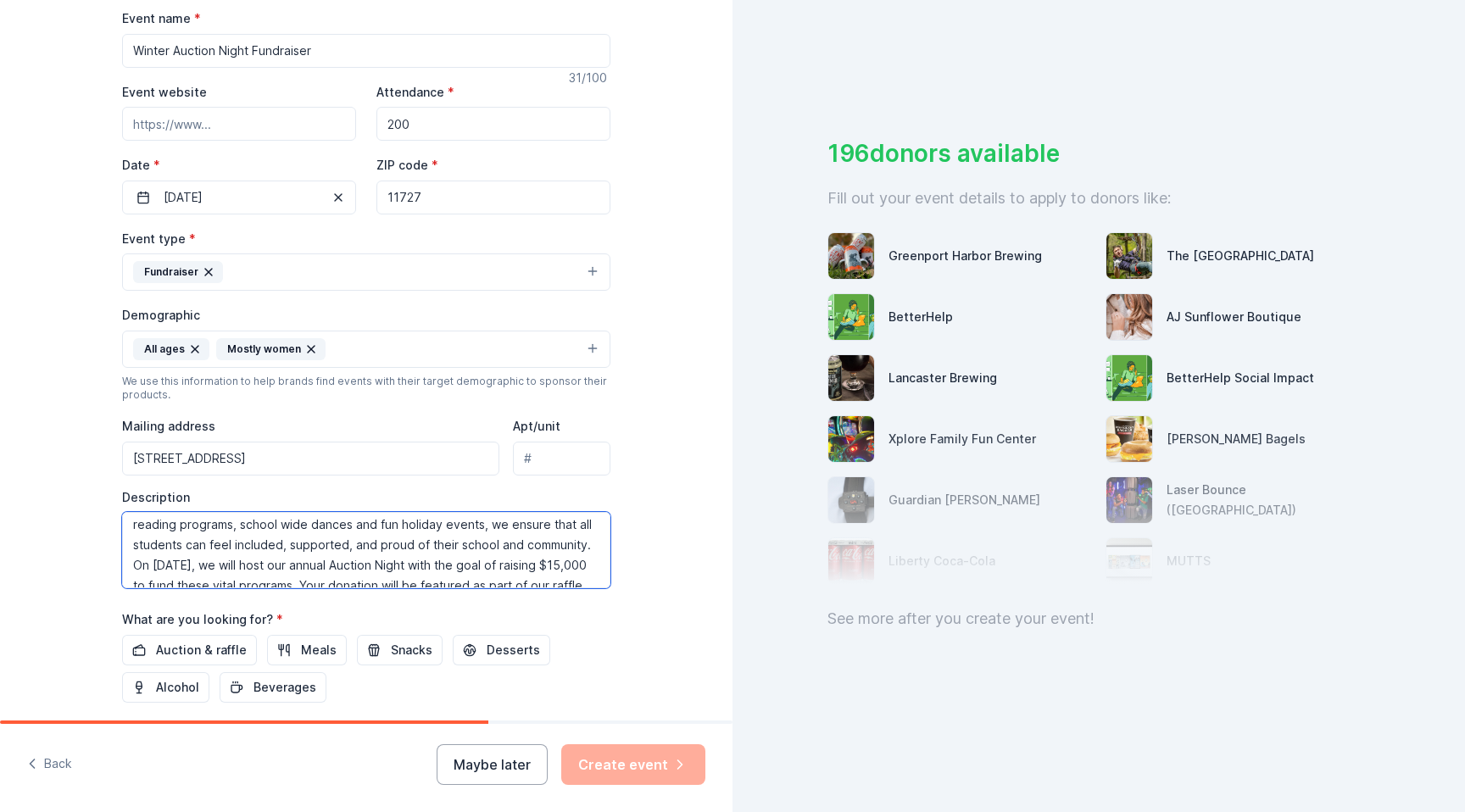
scroll to position [105, 0]
drag, startPoint x: 270, startPoint y: 550, endPoint x: 128, endPoint y: 542, distance: 142.2
click at [128, 542] on textarea "The Coram Elementary PTA serves children ages 4–10, most from low-income famili…" at bounding box center [366, 550] width 488 height 76
click at [260, 550] on textarea "The Coram Elementary PTA serves children ages 4–10, most from low-income famili…" at bounding box center [366, 550] width 488 height 76
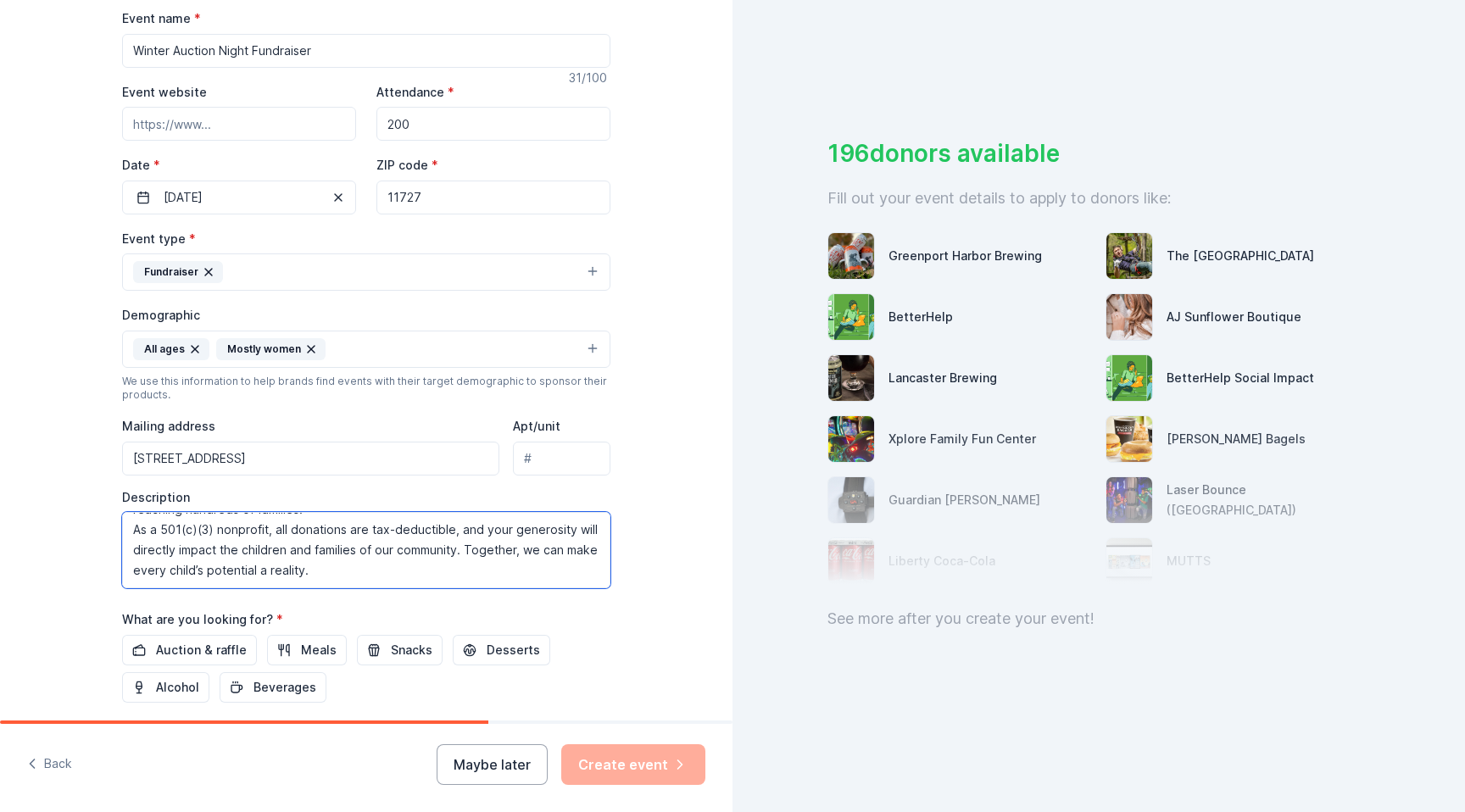
scroll to position [217, 0]
click at [568, 579] on textarea "The Coram Elementary PTA serves children ages [DEMOGRAPHIC_DATA], most from [ME…" at bounding box center [366, 550] width 488 height 76
type textarea "The Coram Elementary PTA serves children ages [DEMOGRAPHIC_DATA], most from [ME…"
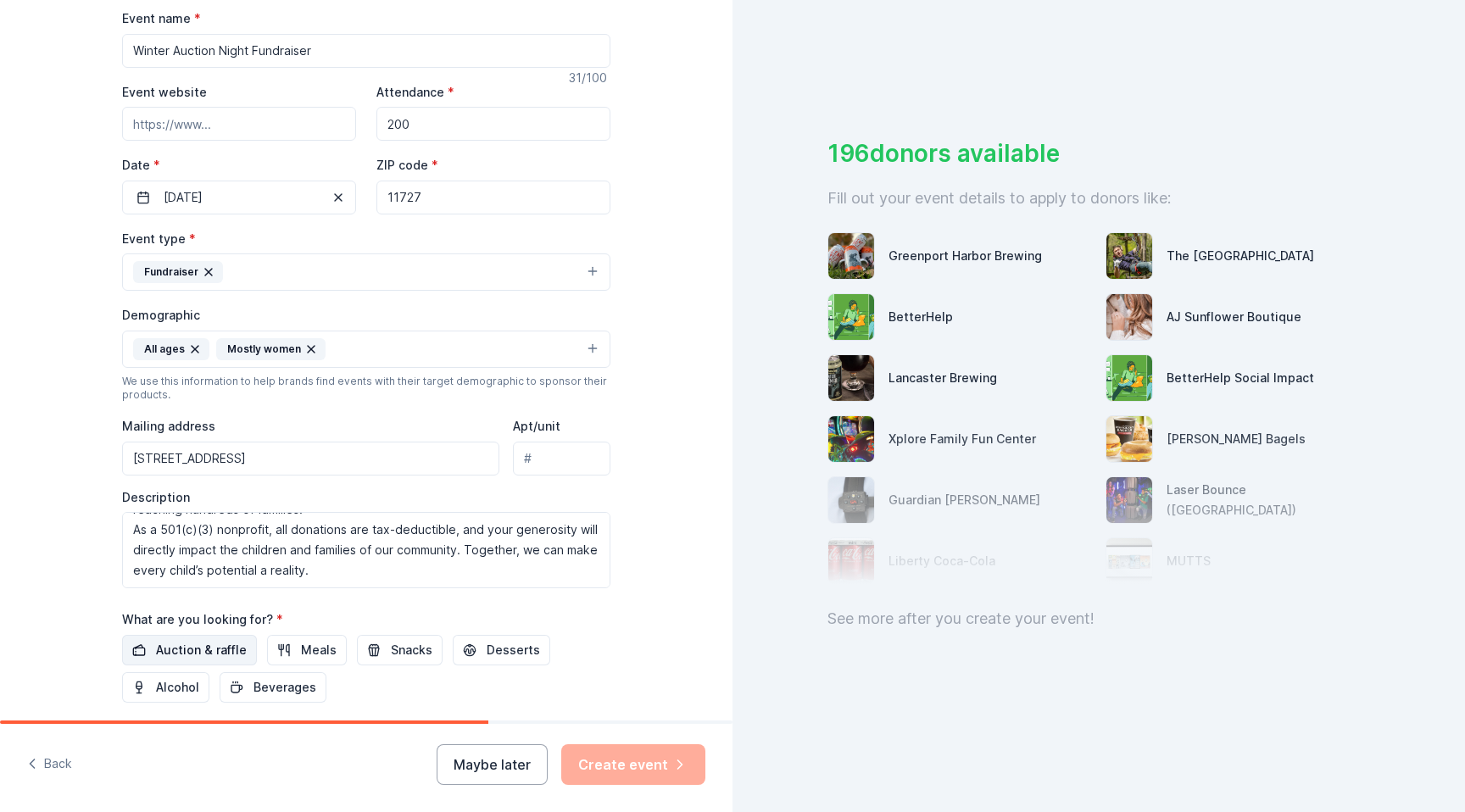
click at [211, 652] on span "Auction & raffle" at bounding box center [201, 650] width 91 height 20
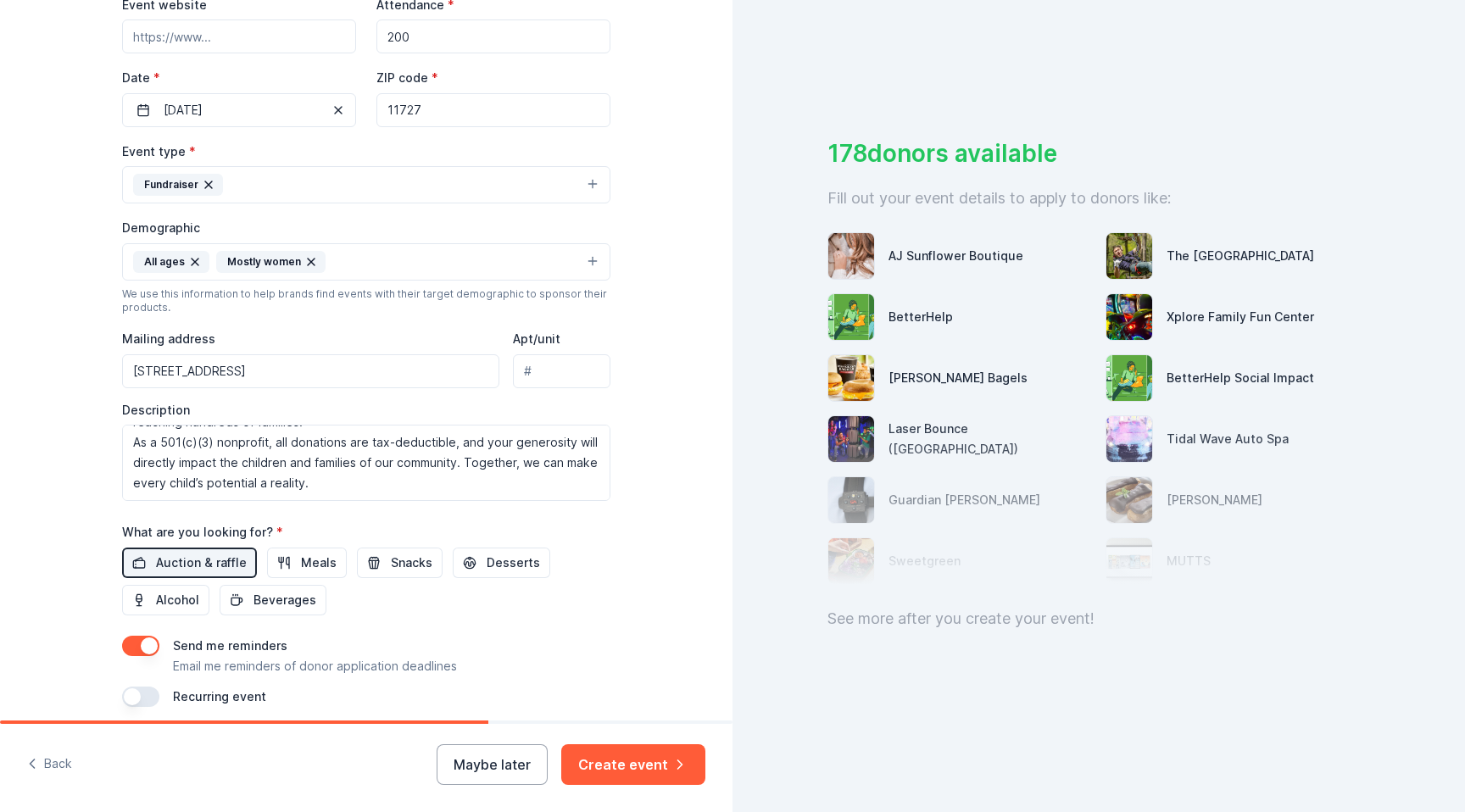
scroll to position [411, 0]
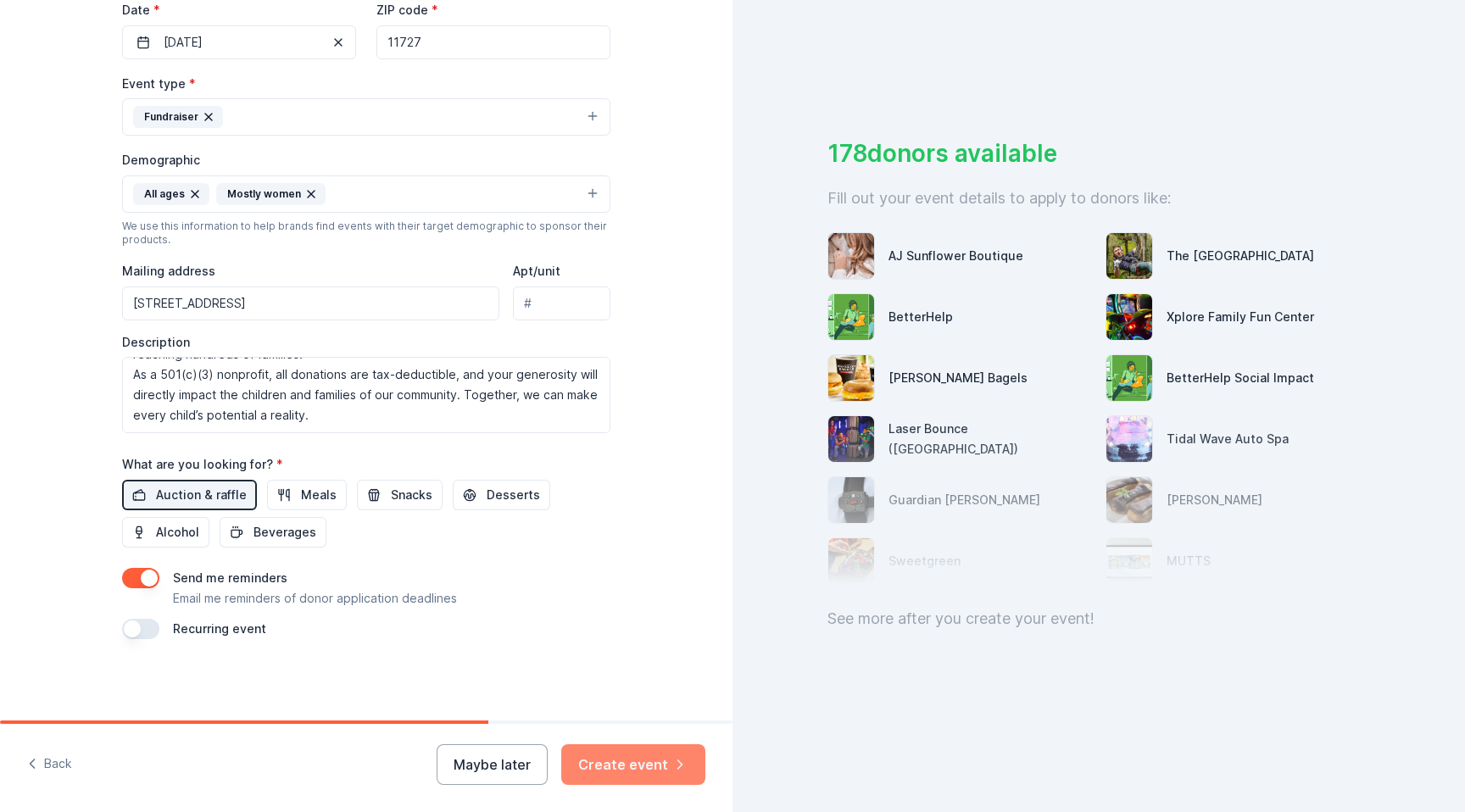
click at [677, 778] on button "Create event" at bounding box center [632, 765] width 144 height 41
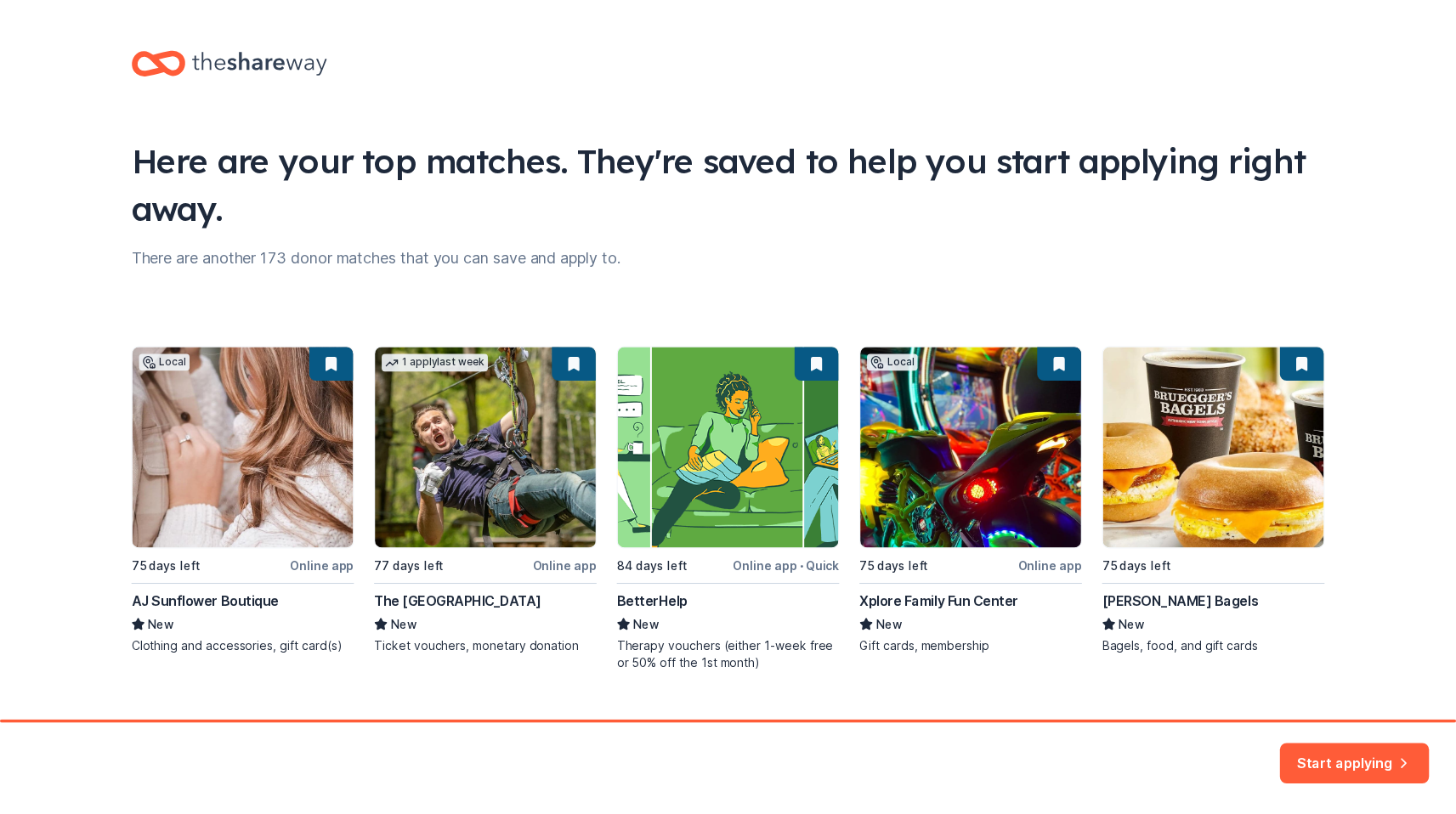
scroll to position [33, 0]
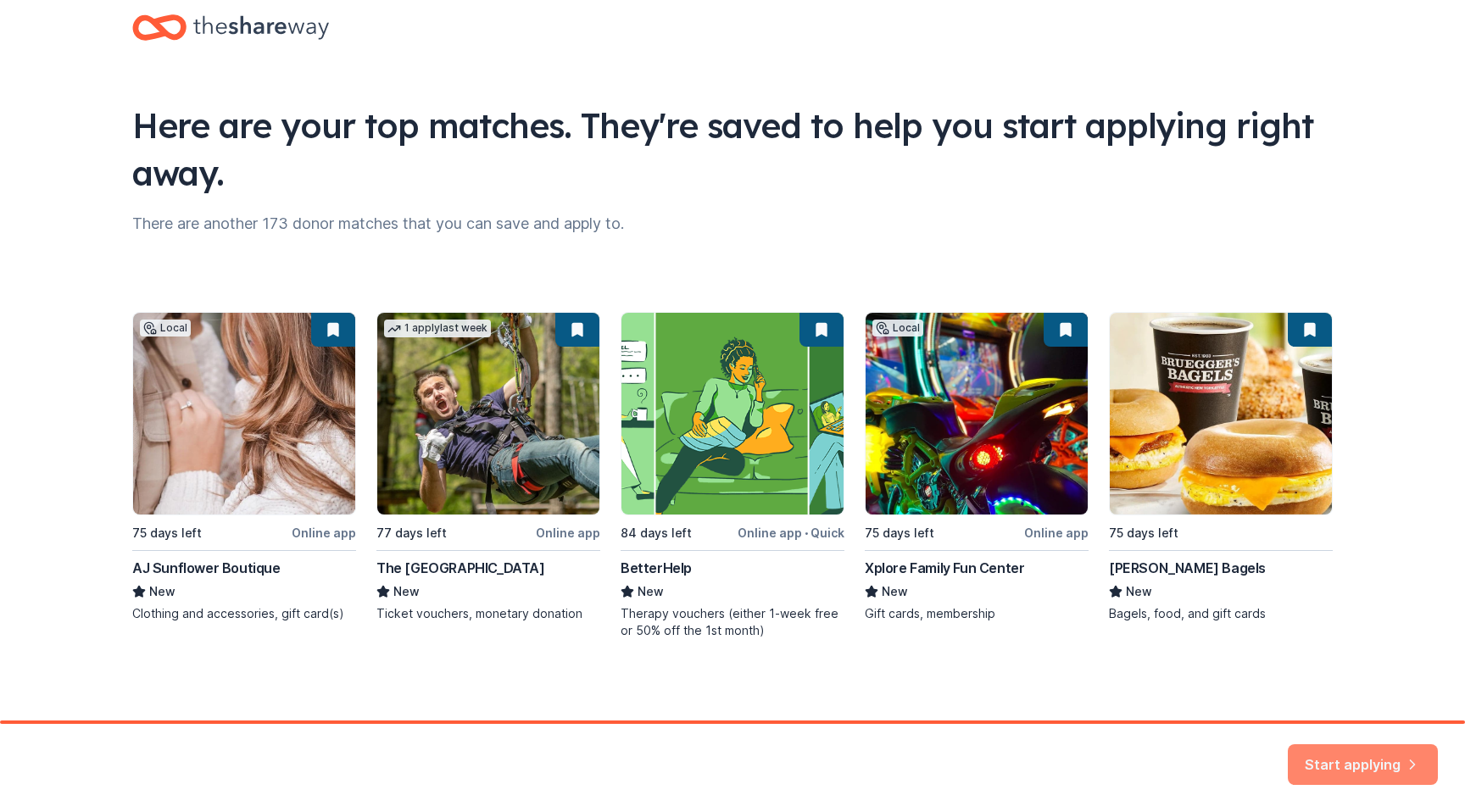
click at [1388, 760] on button "Start applying" at bounding box center [1362, 755] width 150 height 41
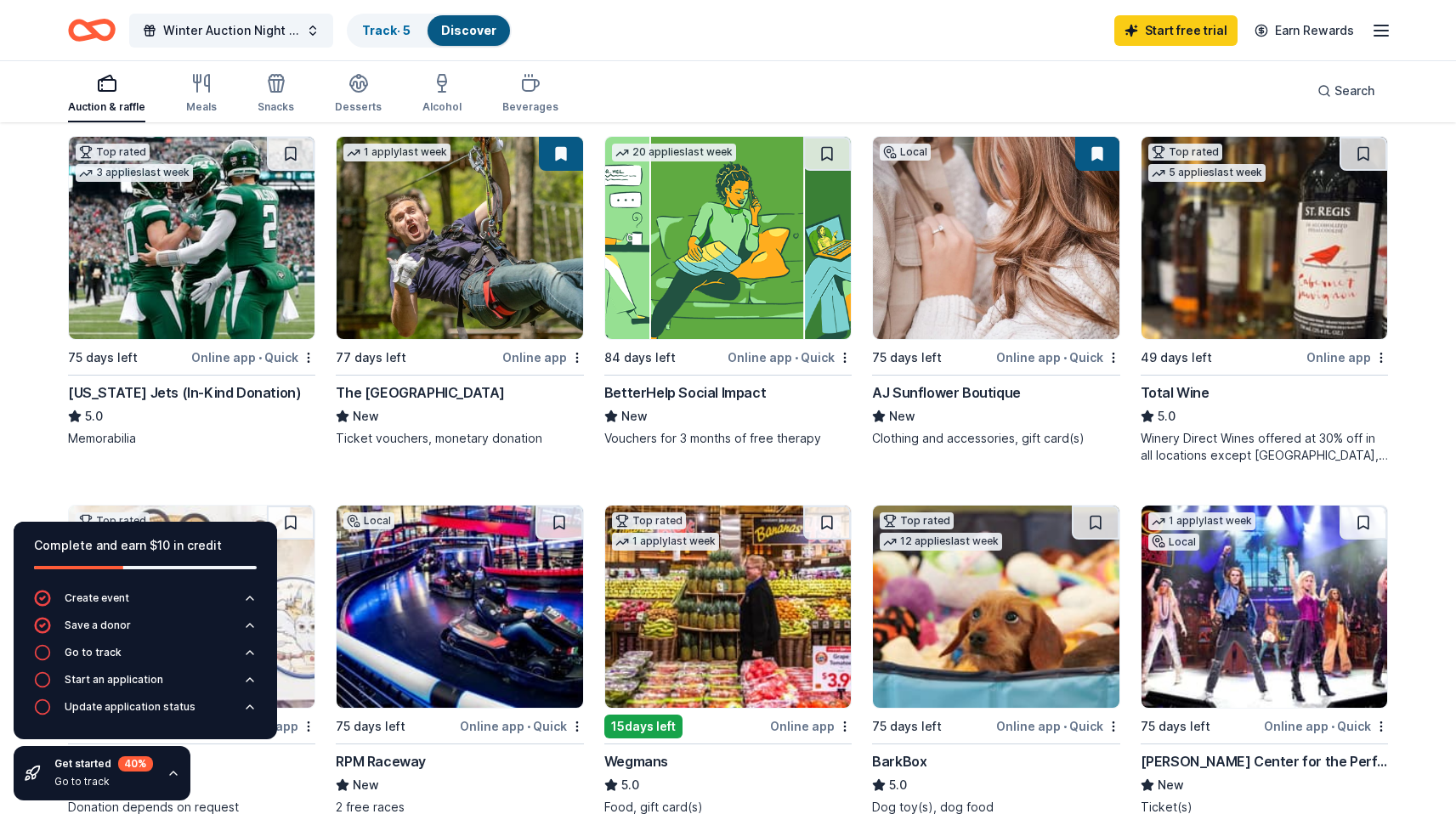
scroll to position [208, 0]
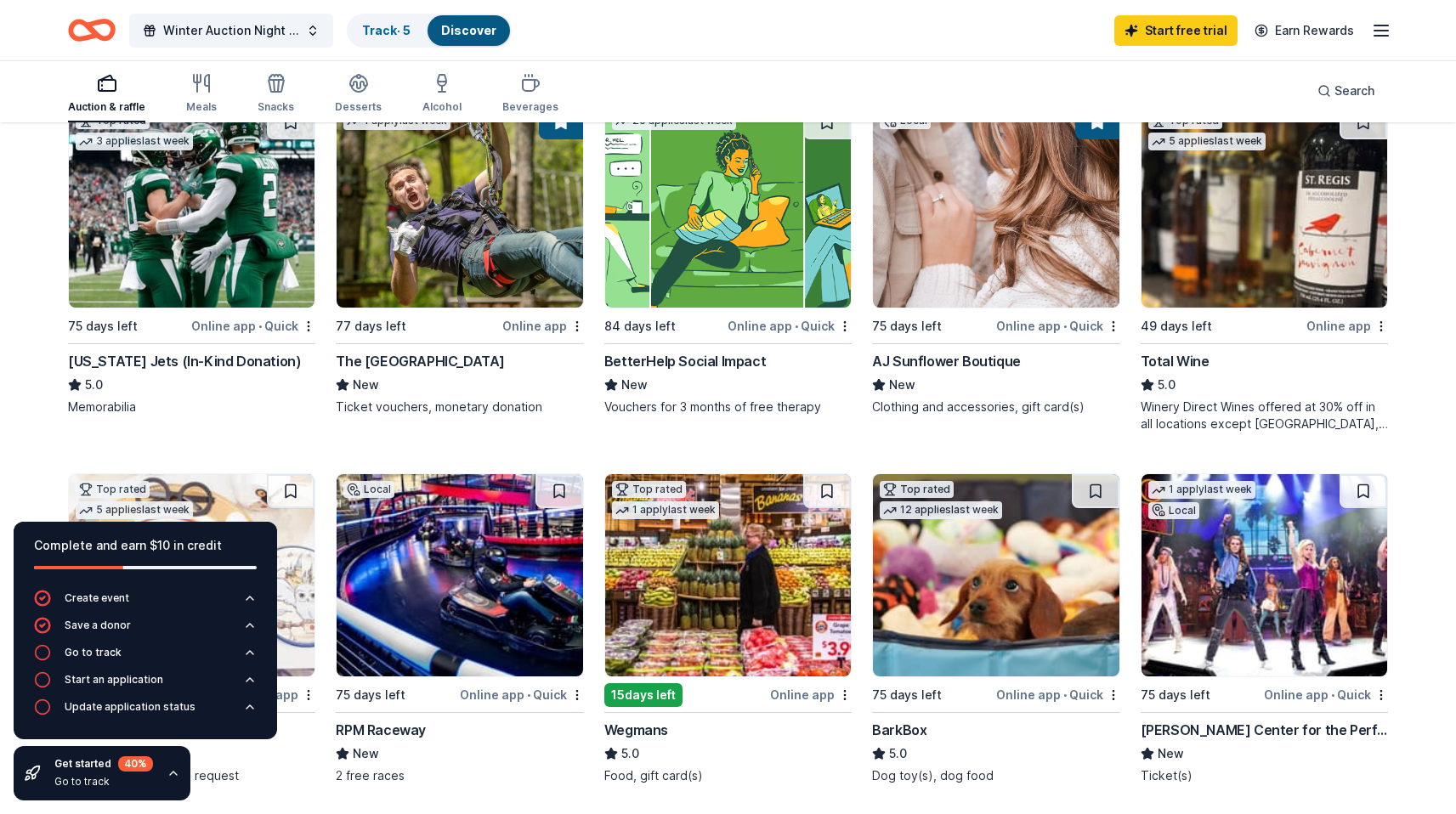
click at [214, 272] on img at bounding box center [191, 206] width 245 height 203
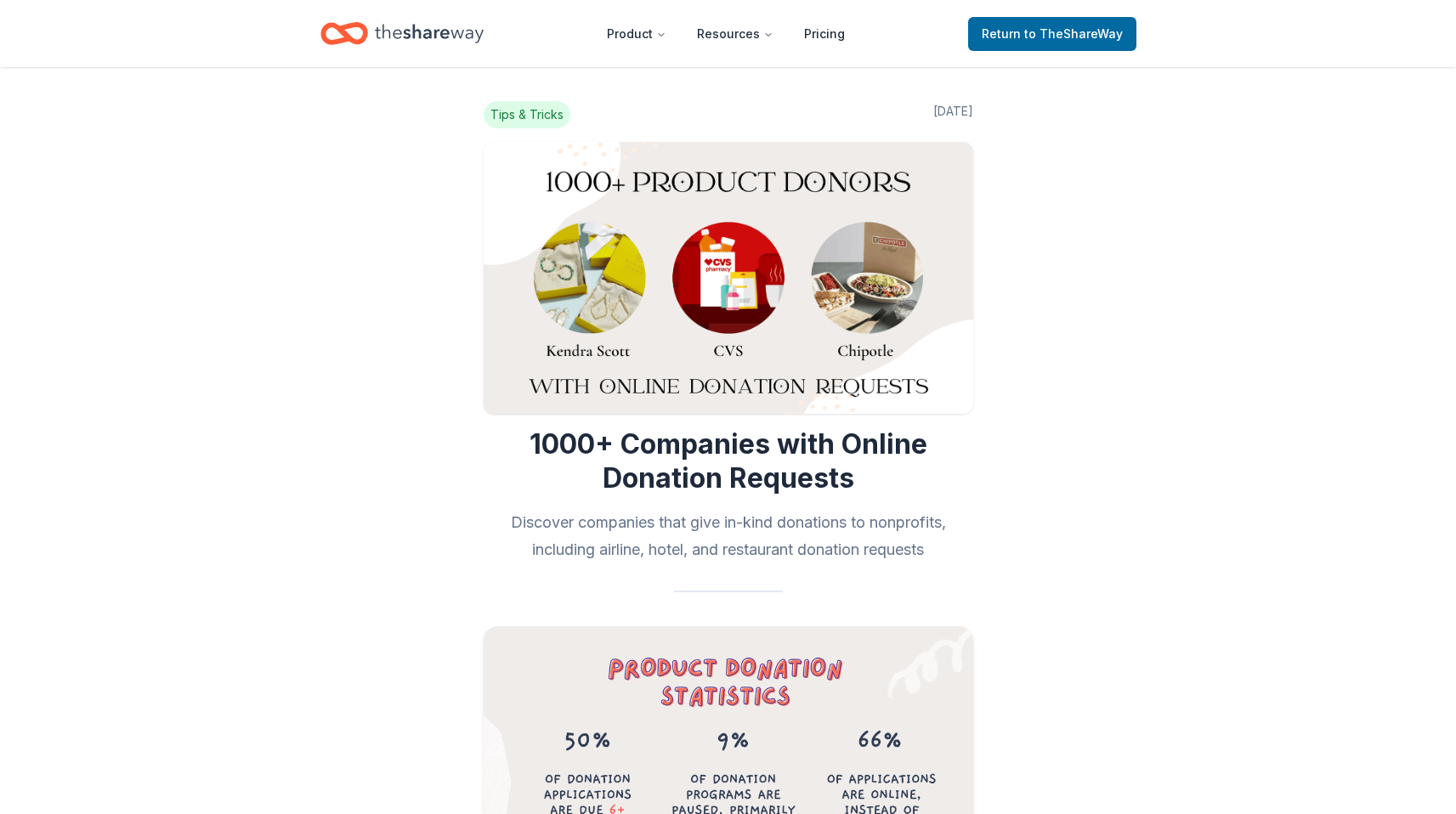
scroll to position [10034, 0]
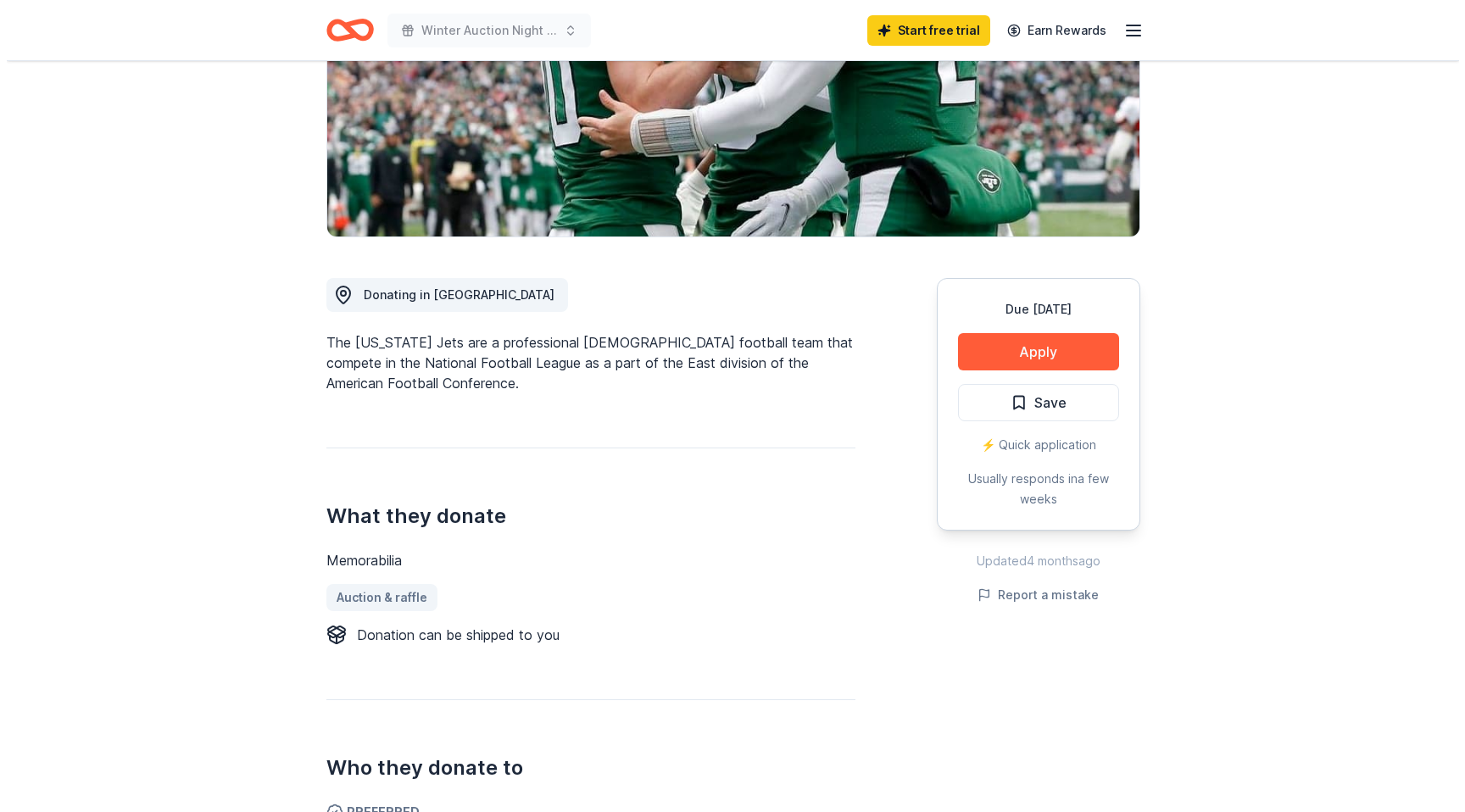
scroll to position [276, 0]
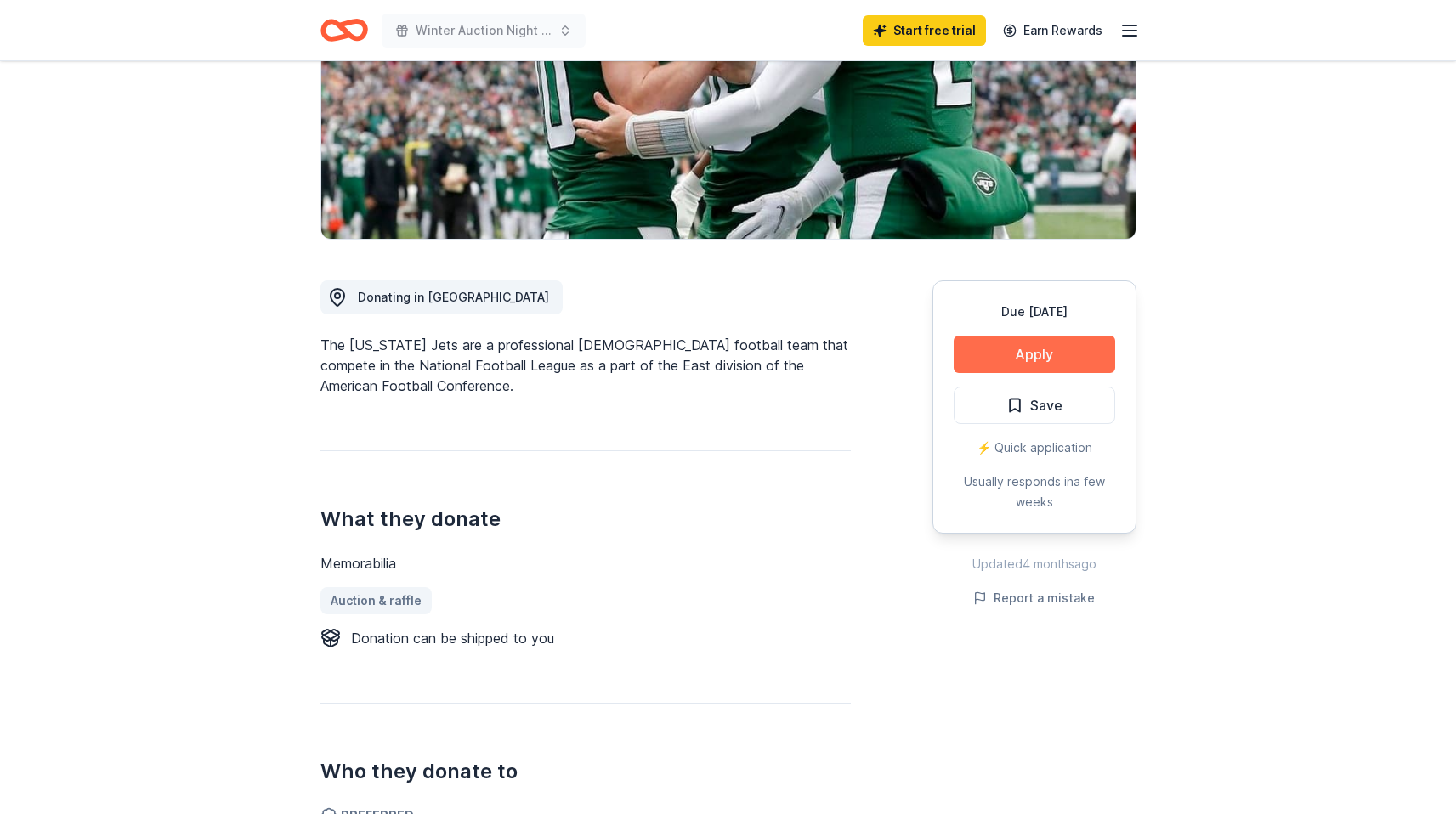
click at [1060, 349] on button "Apply" at bounding box center [1034, 354] width 162 height 38
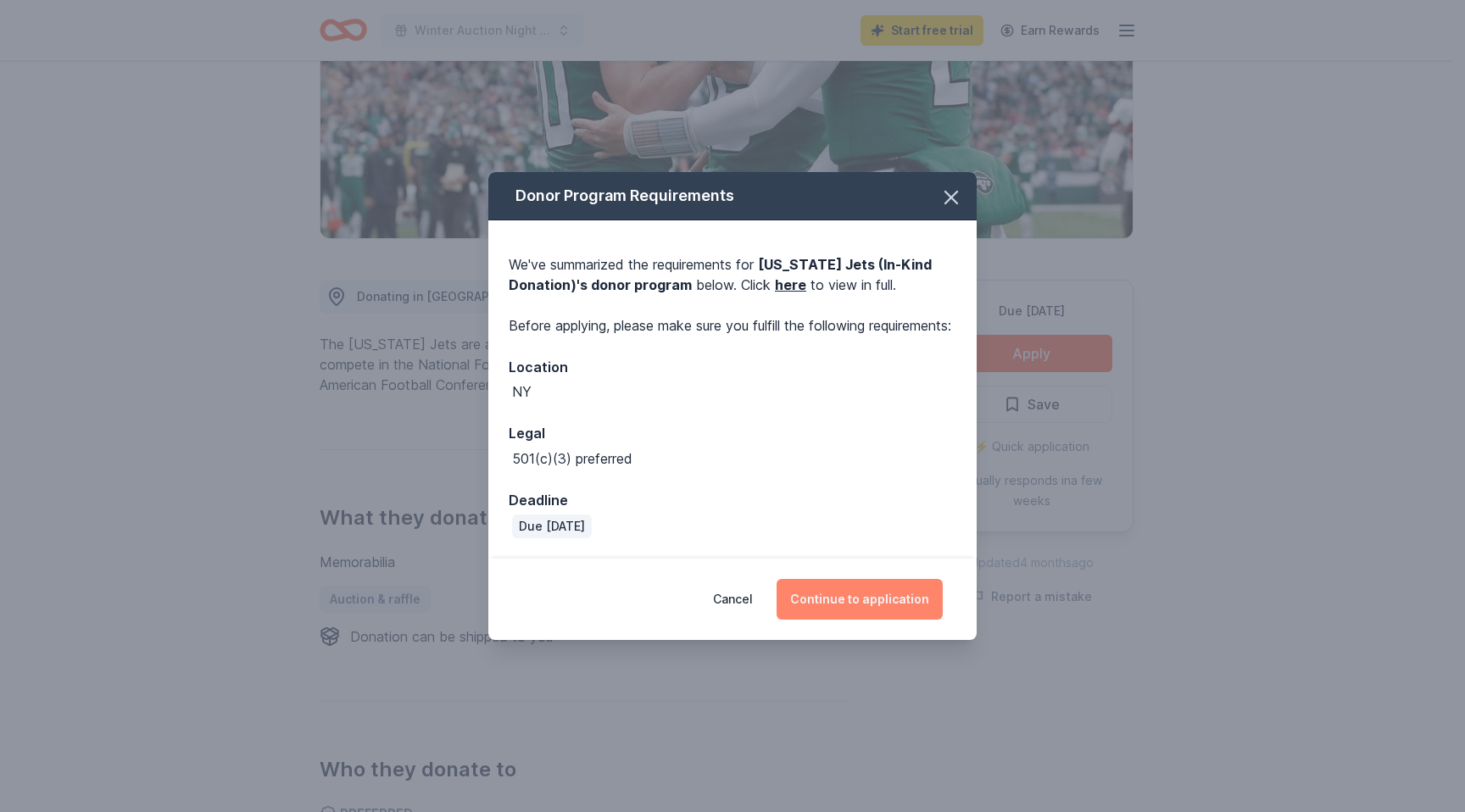
click at [844, 615] on button "Continue to application" at bounding box center [860, 599] width 166 height 41
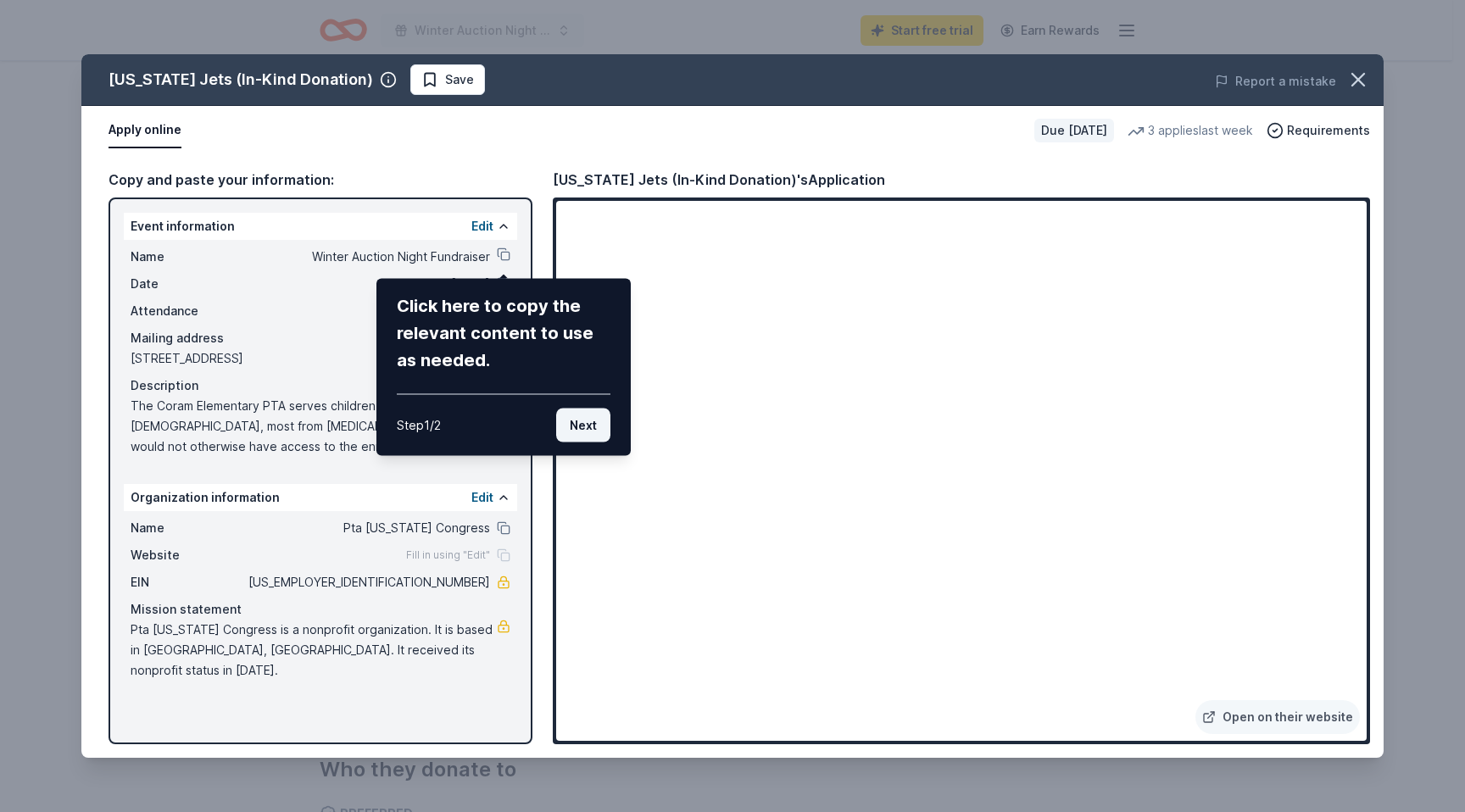
click at [591, 424] on button "Next" at bounding box center [583, 425] width 54 height 34
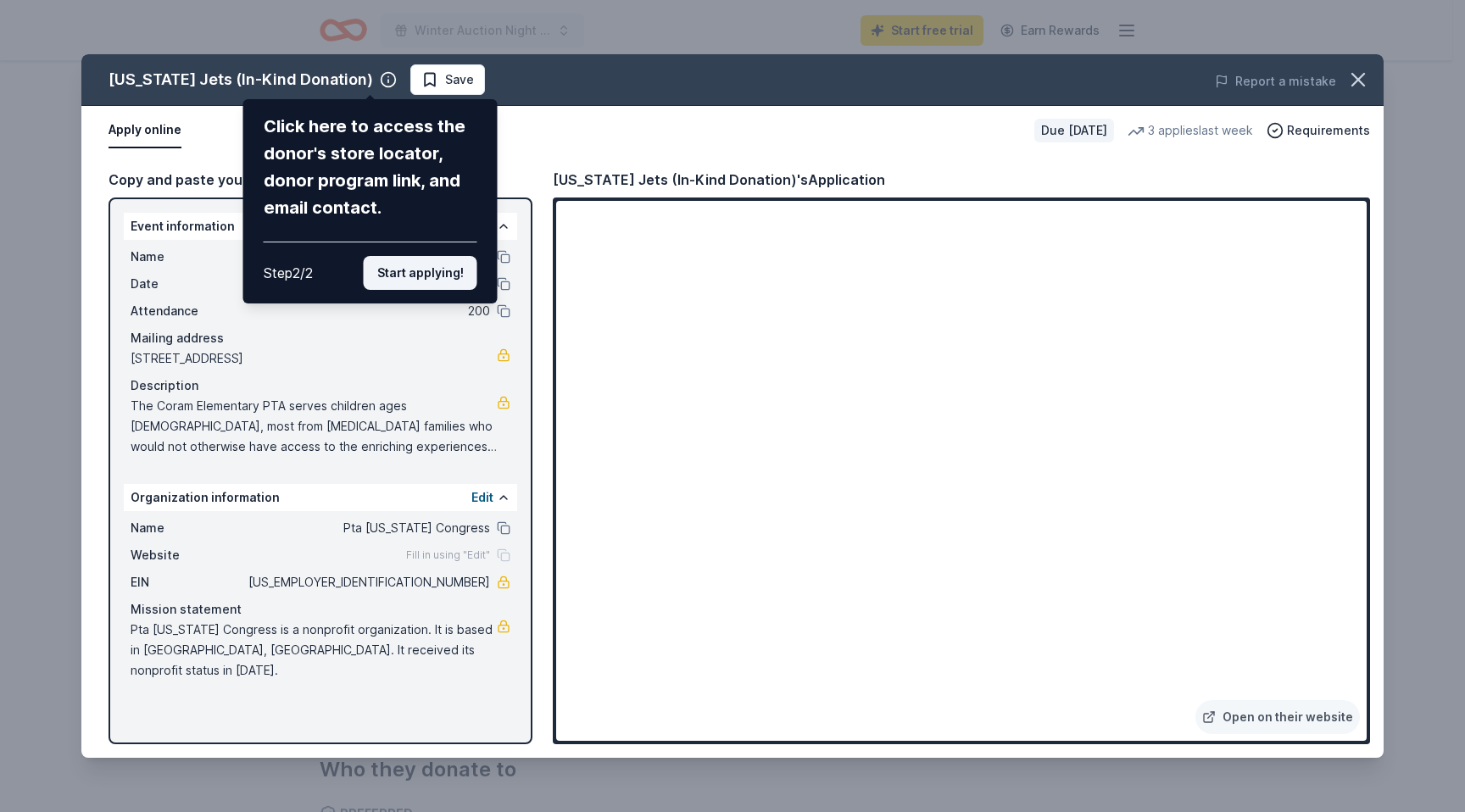
click at [442, 275] on button "Start applying!" at bounding box center [420, 273] width 113 height 34
